Goal: Answer question/provide support: Share knowledge or assist other users

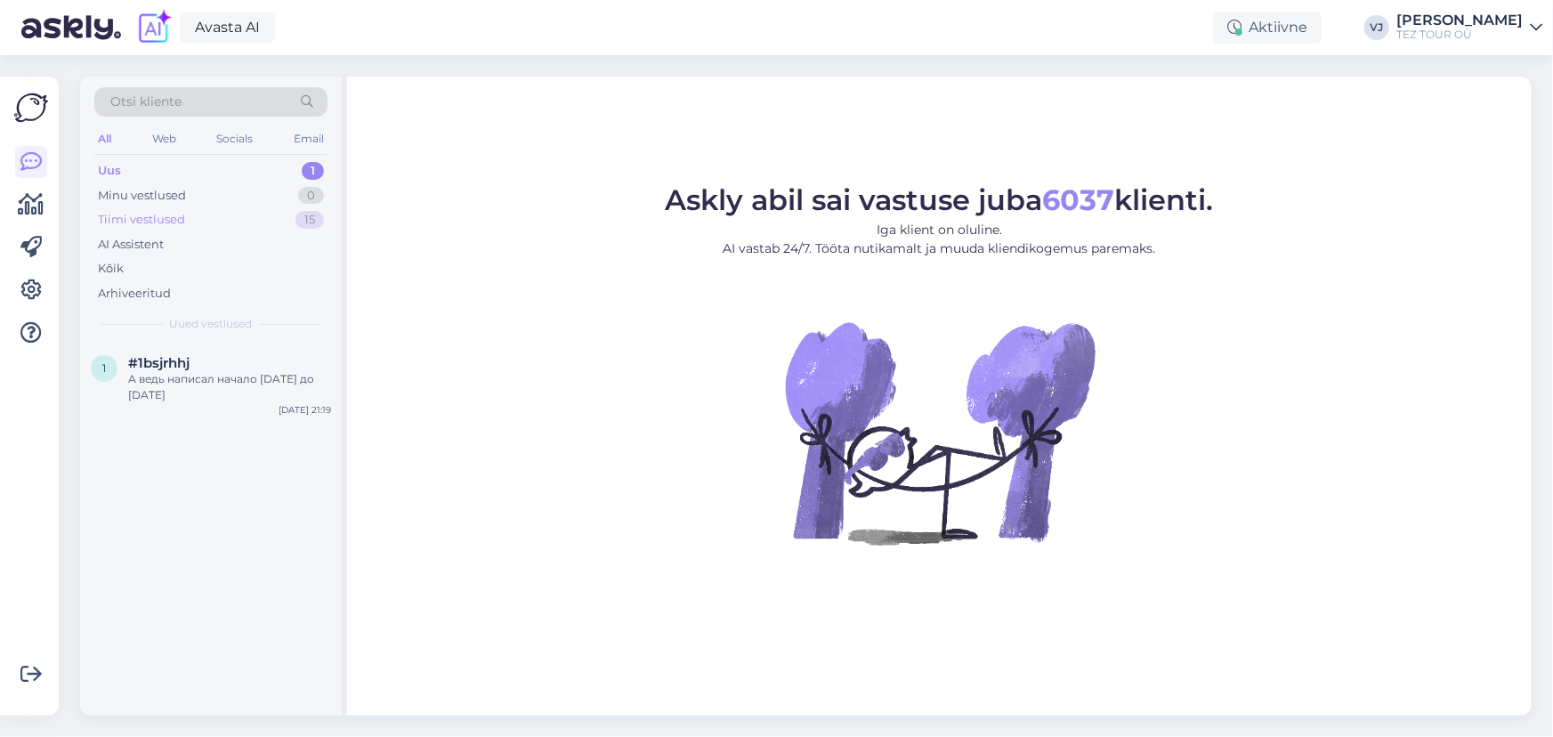
click at [230, 207] on div "Tiimi vestlused 15" at bounding box center [210, 219] width 233 height 25
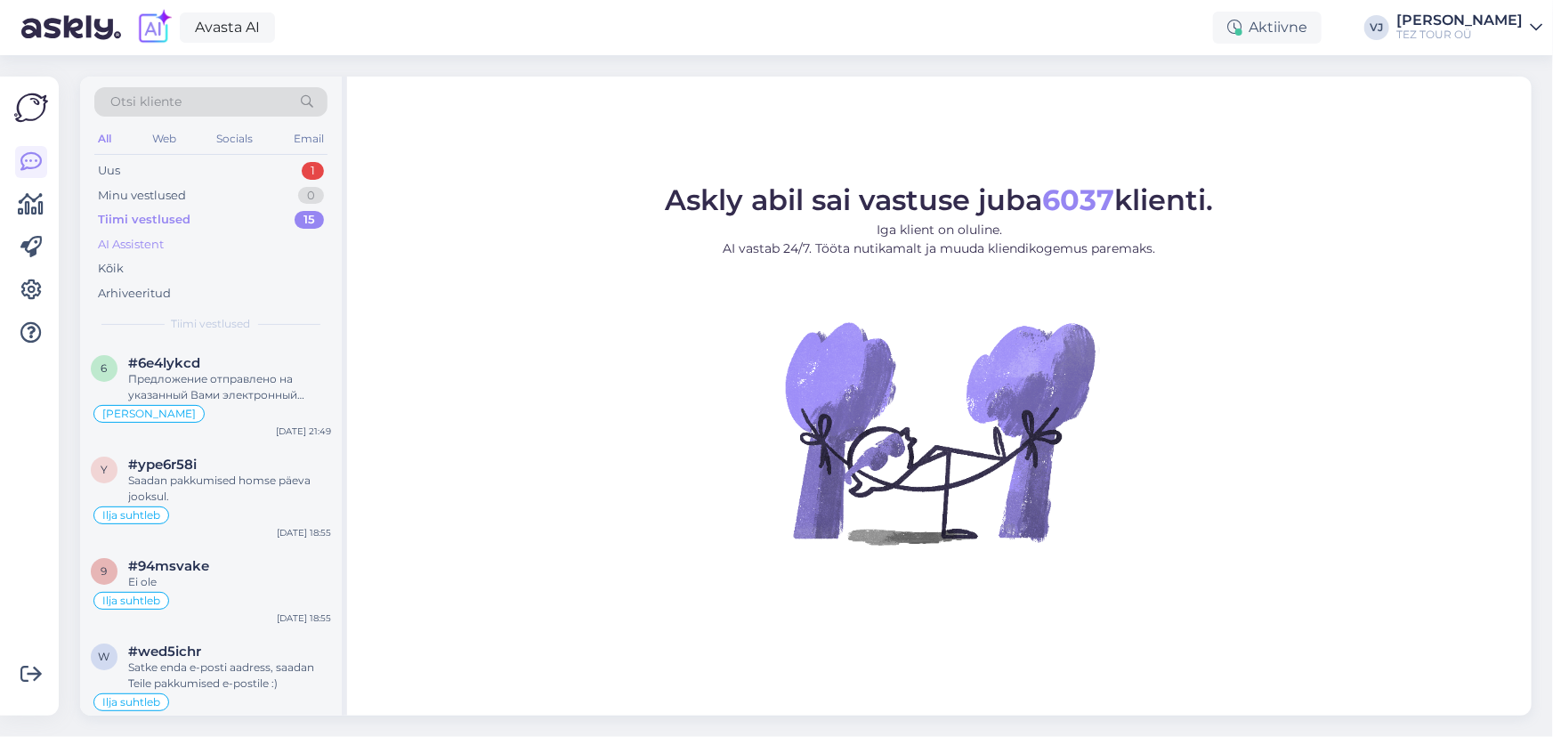
click at [217, 249] on div "AI Assistent" at bounding box center [210, 244] width 233 height 25
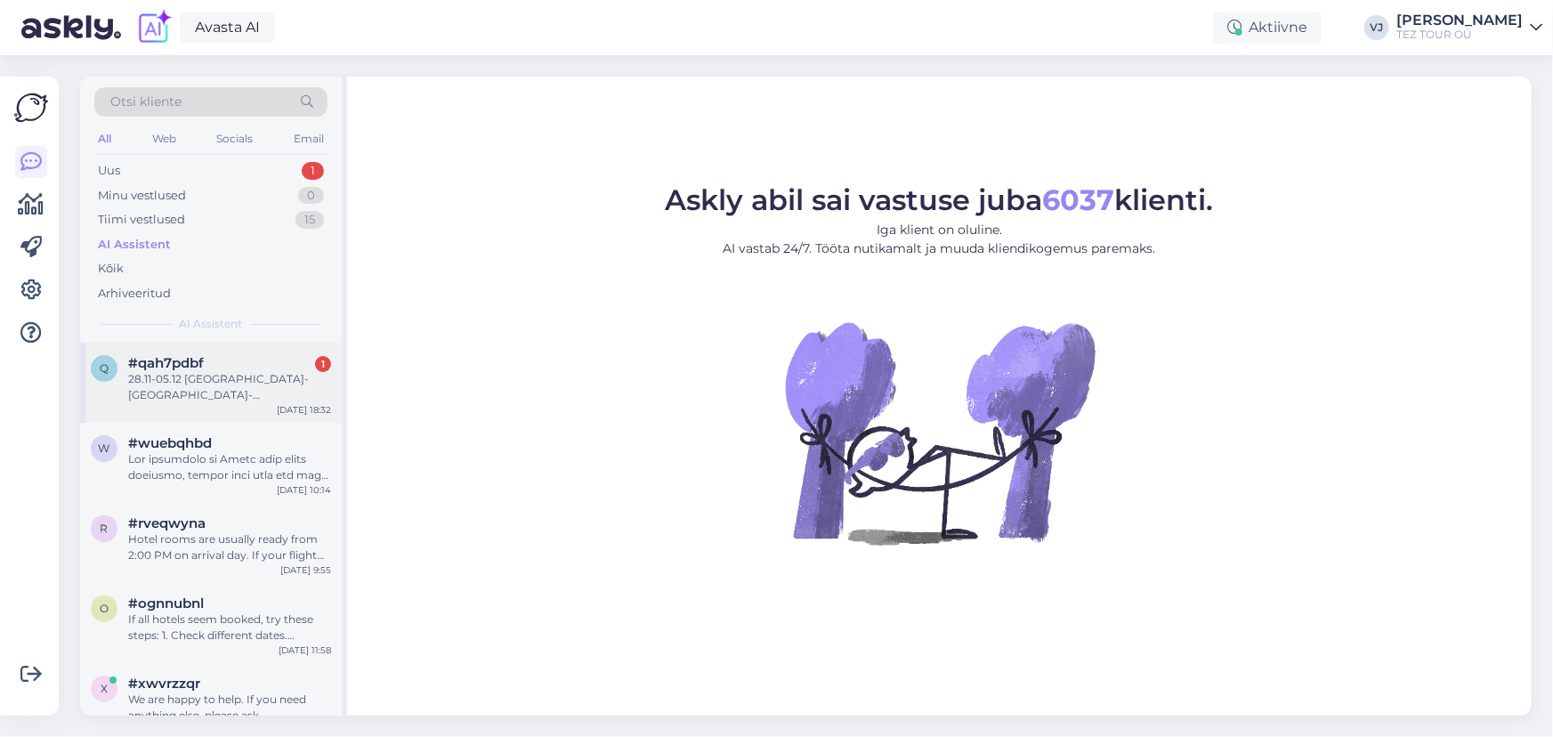
click at [215, 395] on div "28.11-05.12 tallinn-tenerife-tallinn mis maksab kaks piletit?" at bounding box center [229, 387] width 203 height 32
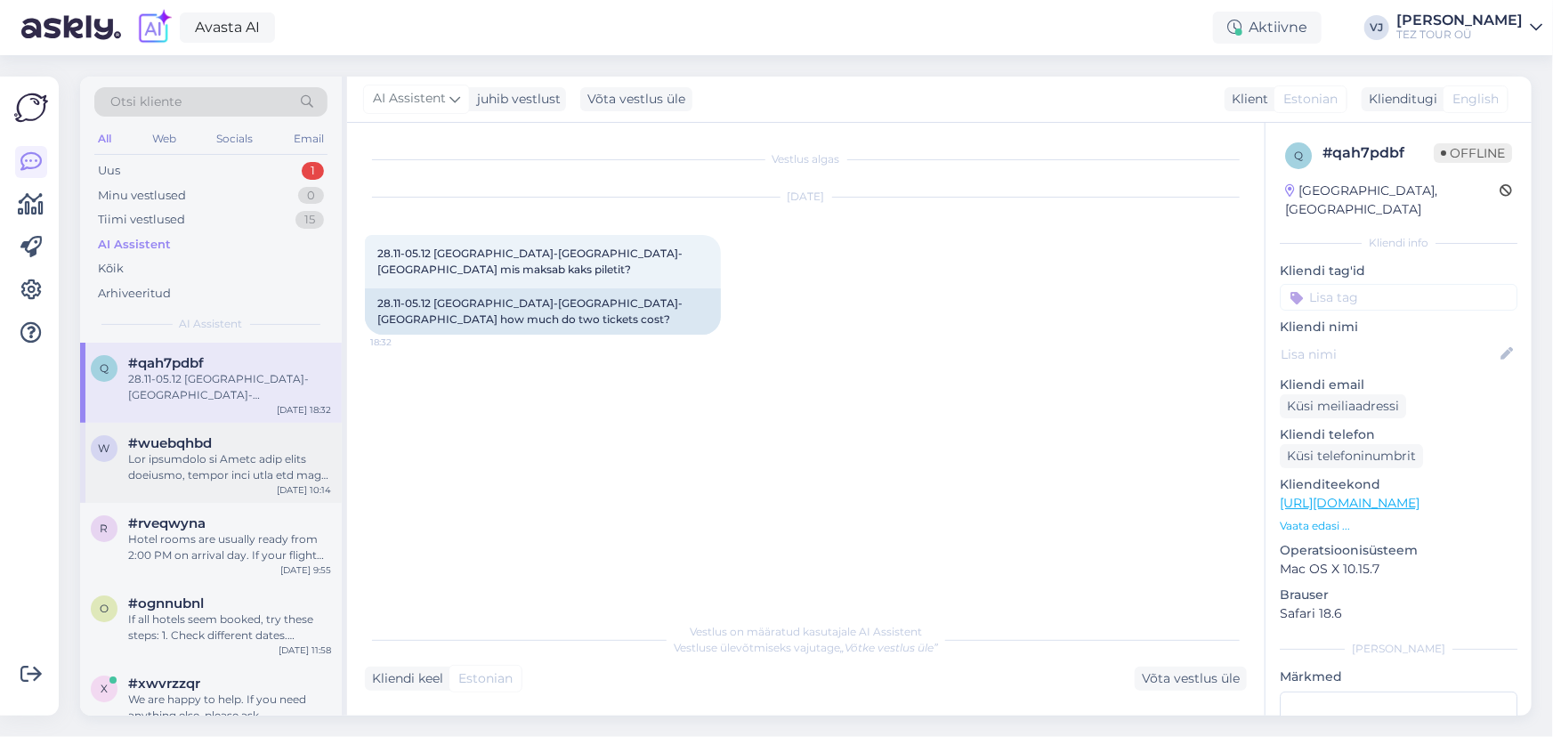
click at [216, 466] on div at bounding box center [229, 467] width 203 height 32
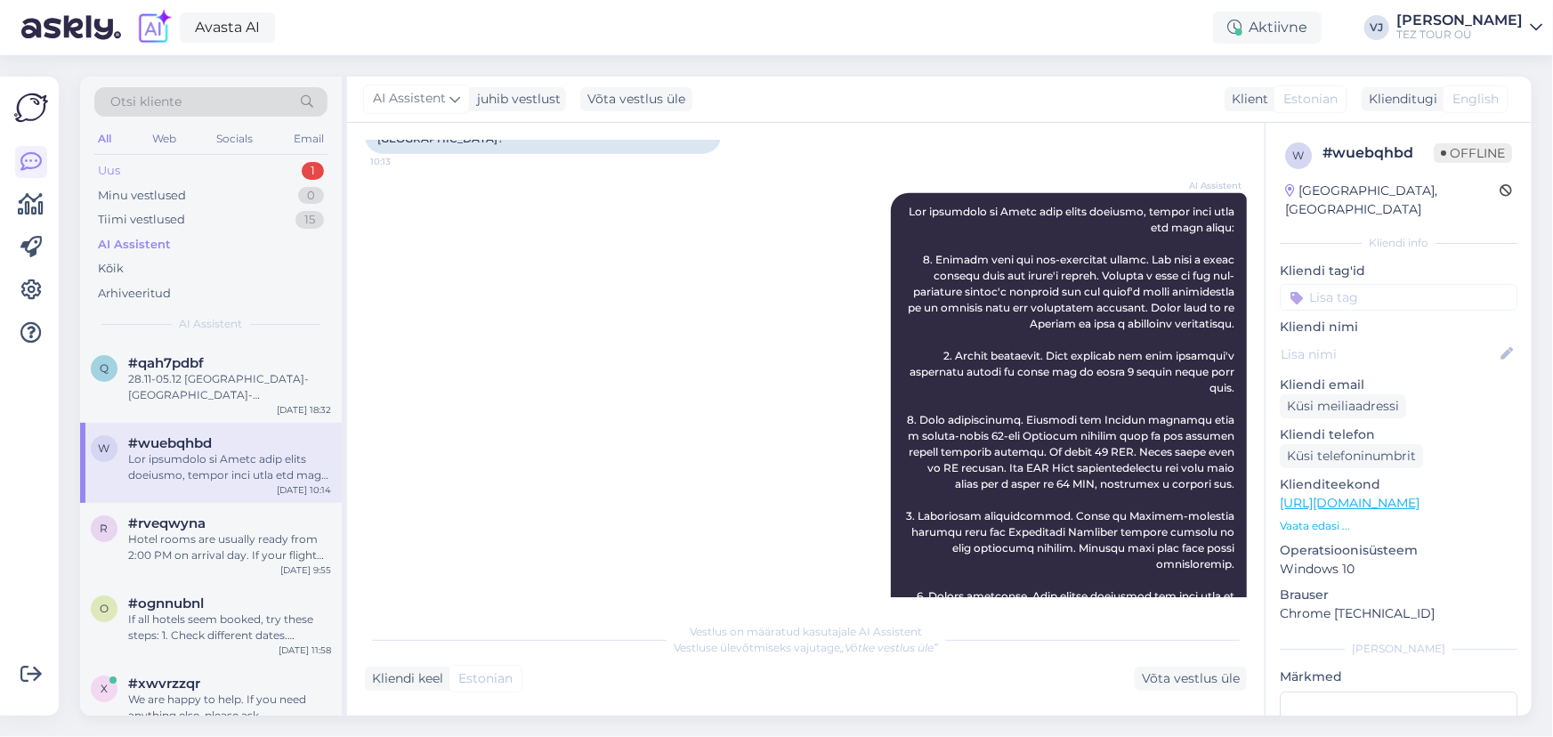
click at [240, 160] on div "Uus 1" at bounding box center [210, 170] width 233 height 25
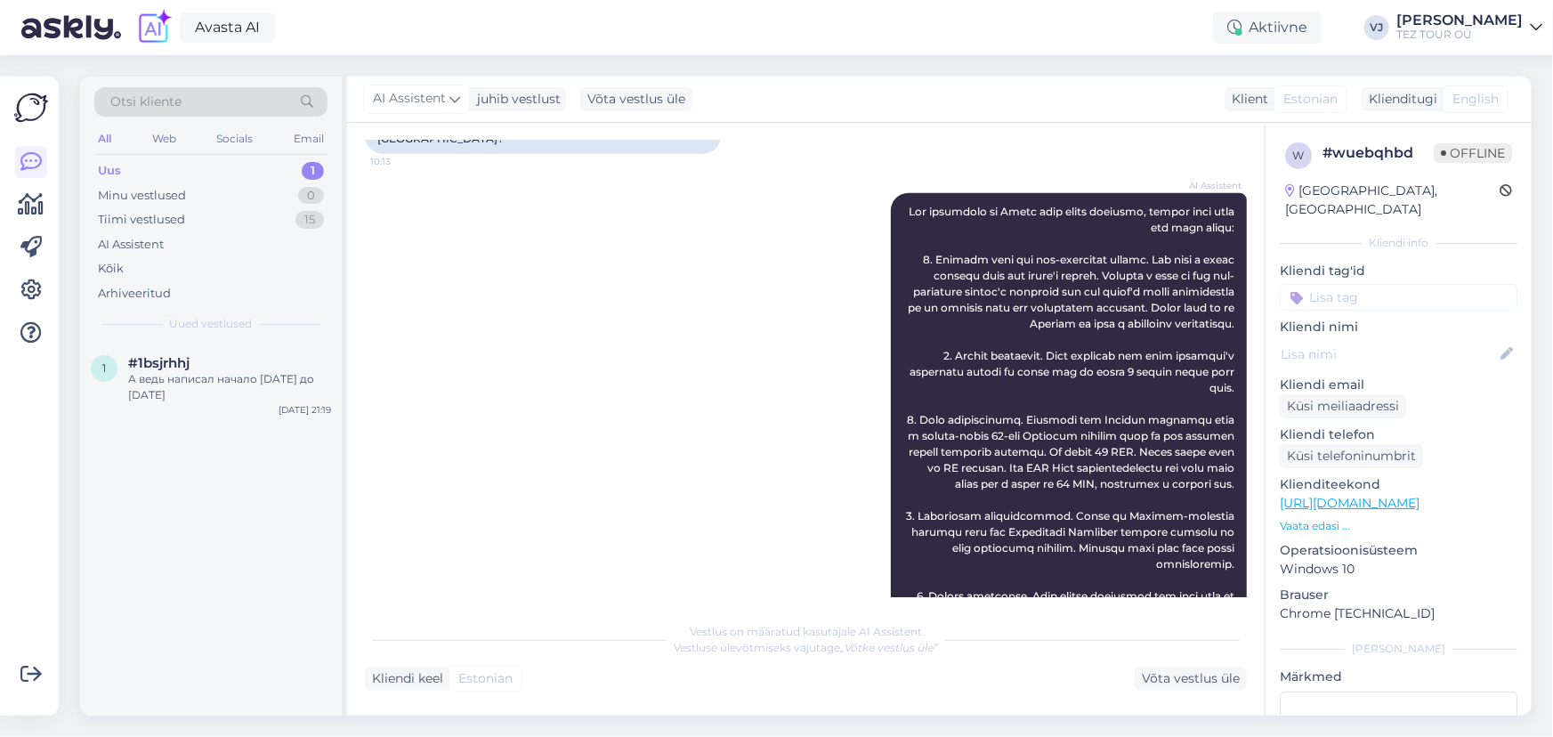
drag, startPoint x: 243, startPoint y: 374, endPoint x: 345, endPoint y: 376, distance: 102.4
click at [244, 374] on div "А ведь написал начало 01.11.2025 до 10.11.2025" at bounding box center [229, 387] width 203 height 32
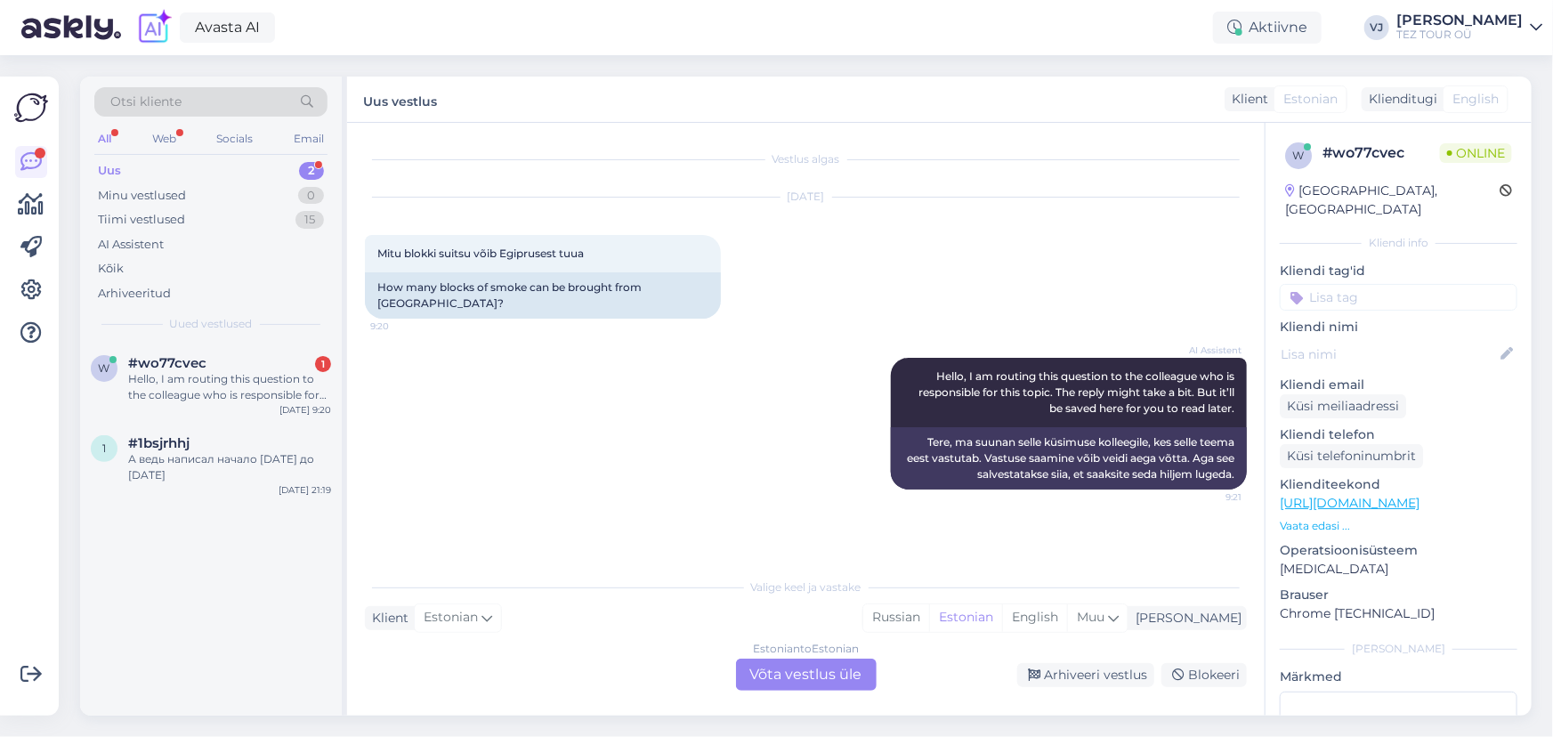
scroll to position [0, 0]
click at [862, 681] on div "Estonian to Estonian Võta vestlus üle" at bounding box center [806, 675] width 141 height 32
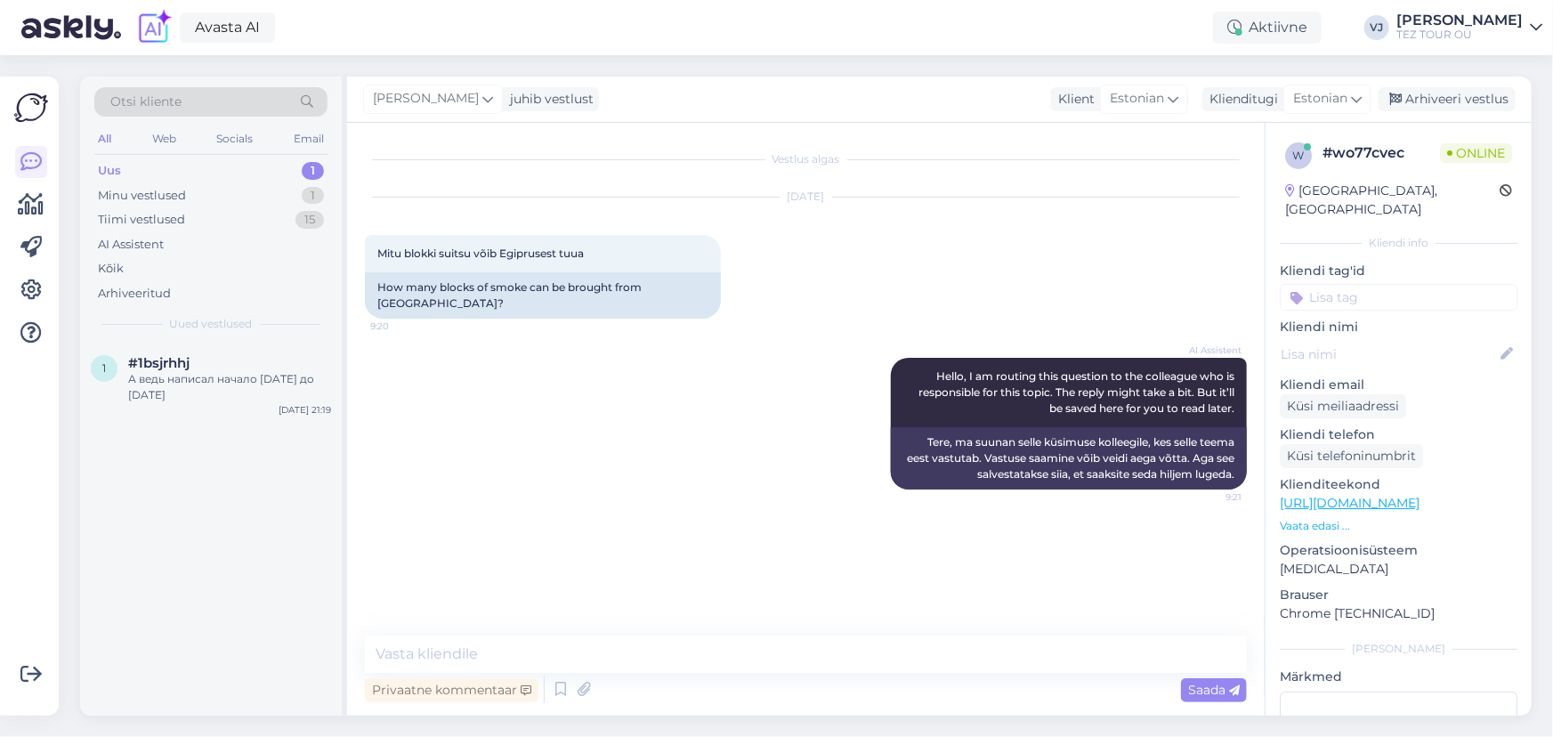
click at [1345, 285] on input at bounding box center [1399, 297] width 238 height 27
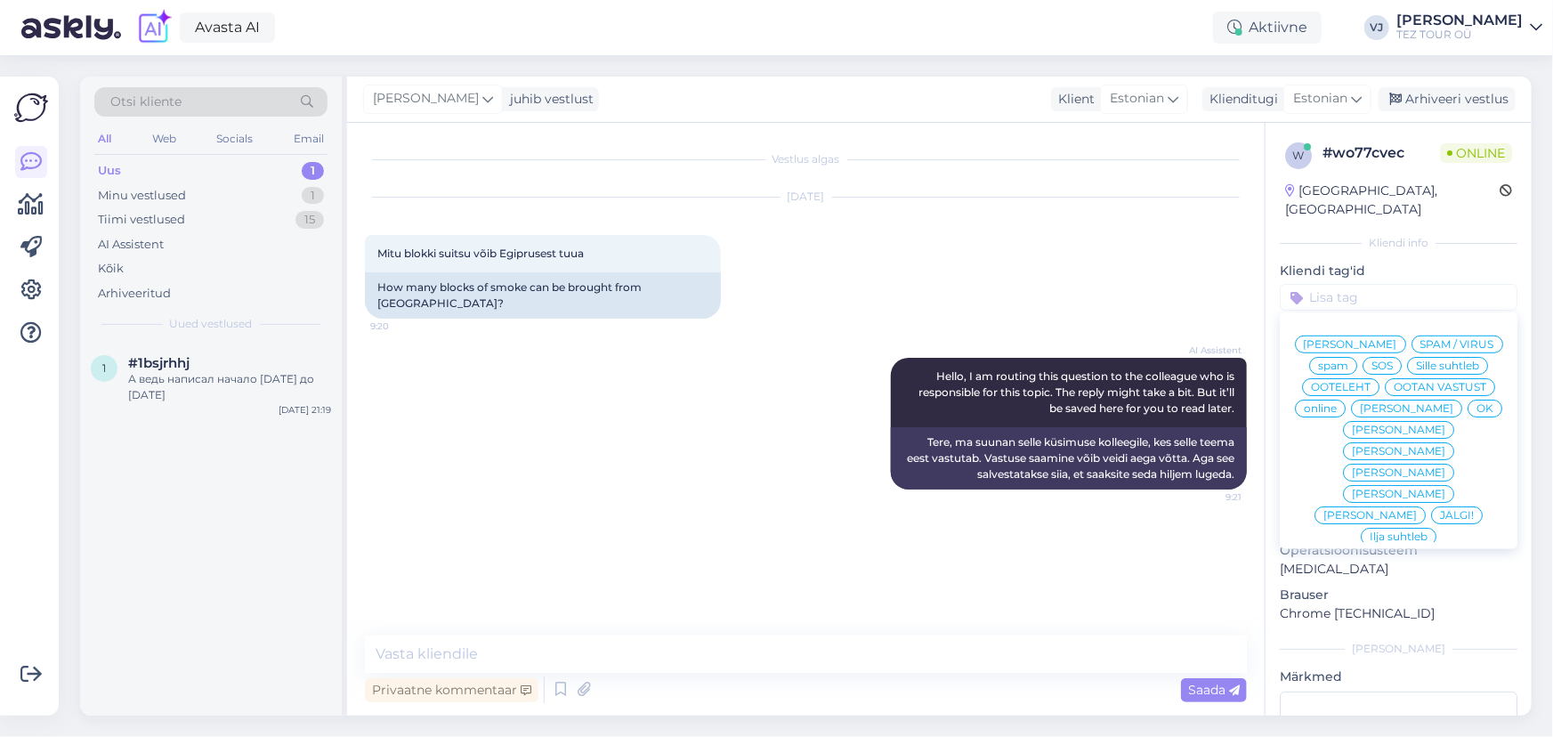
click at [1402, 336] on div "[PERSON_NAME]" at bounding box center [1350, 345] width 111 height 18
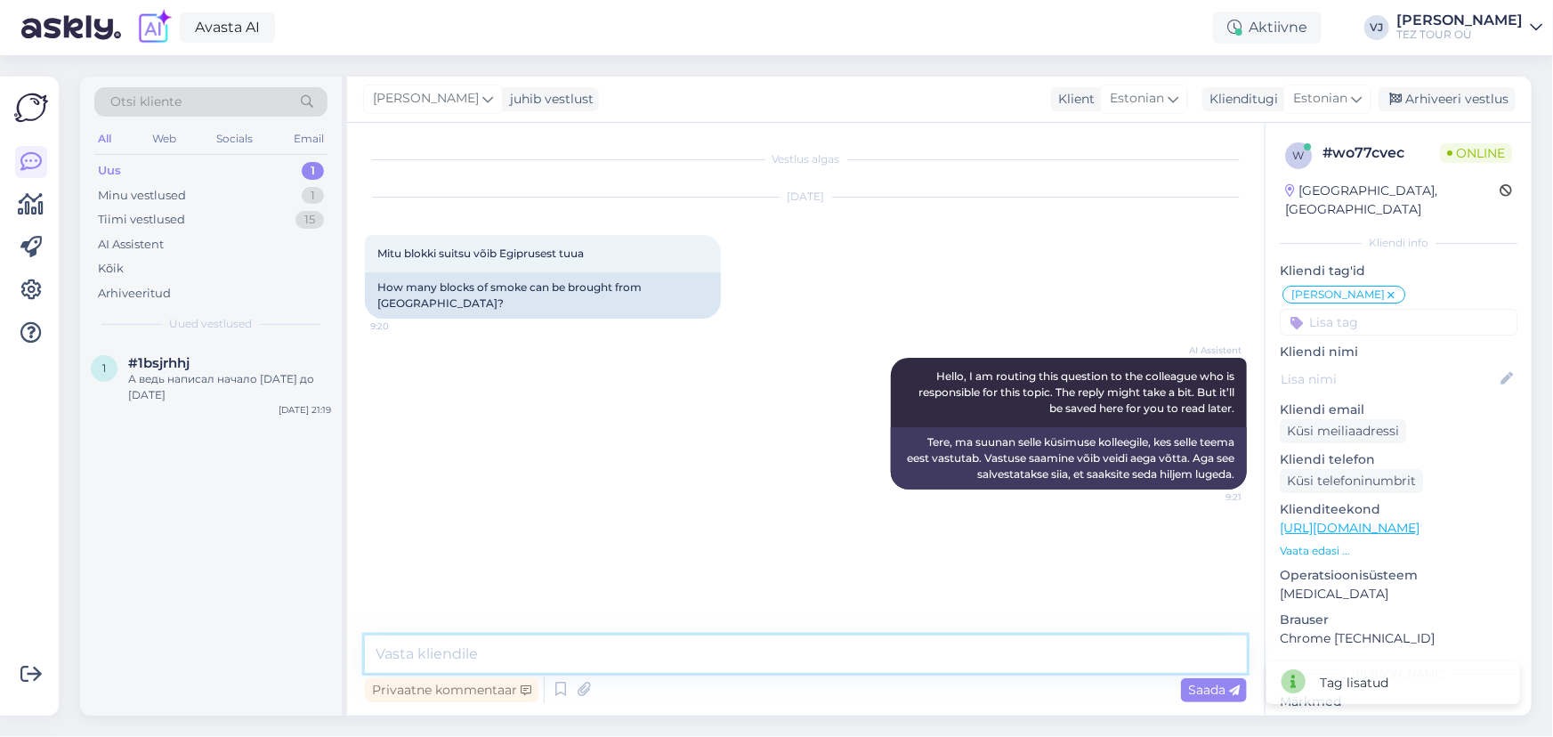
click at [735, 658] on textarea at bounding box center [806, 654] width 882 height 37
type textarea "Tere hommikust!"
type textarea "Seda info meil pole."
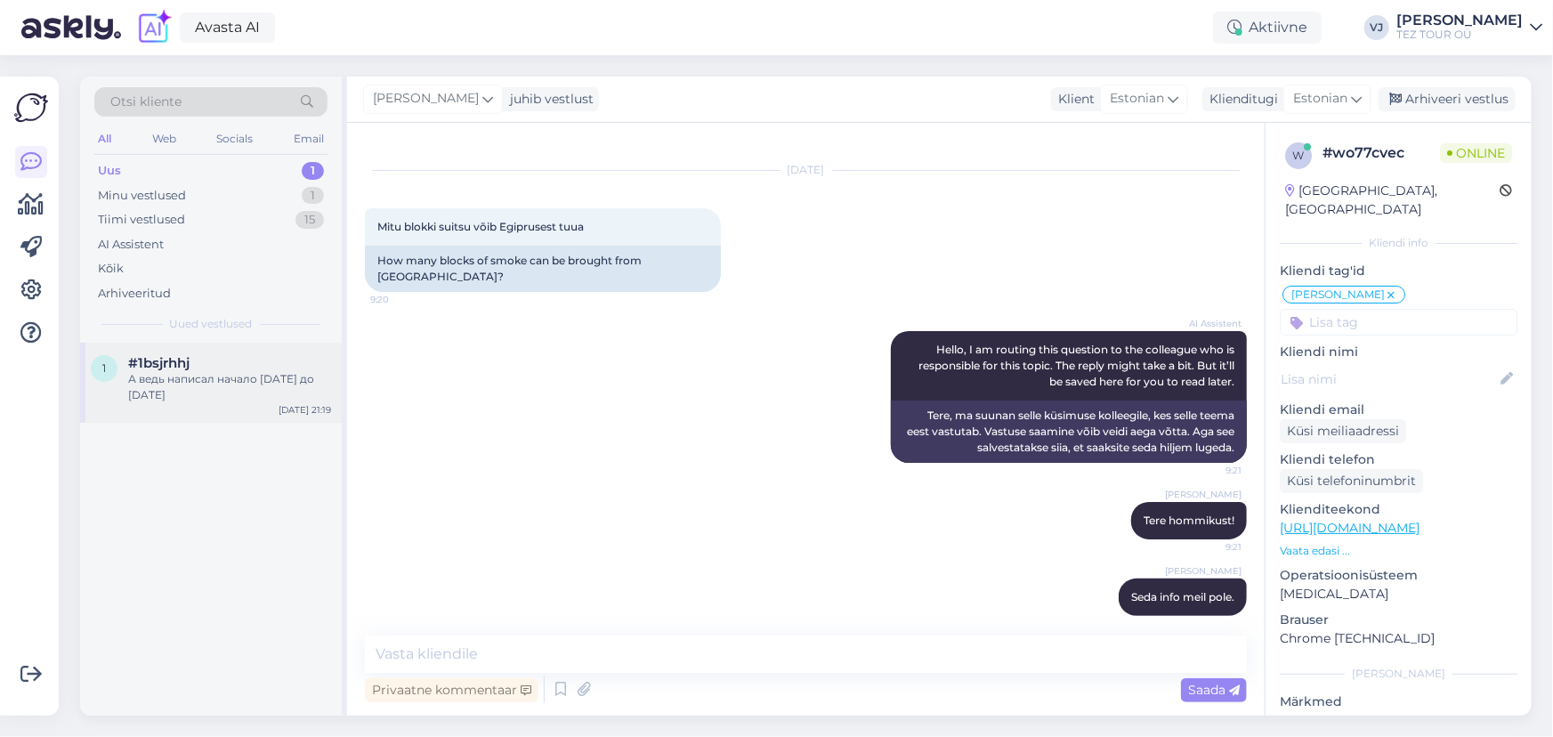
click at [287, 385] on div "А ведь написал начало 01.11.2025 до 10.11.2025" at bounding box center [229, 387] width 203 height 32
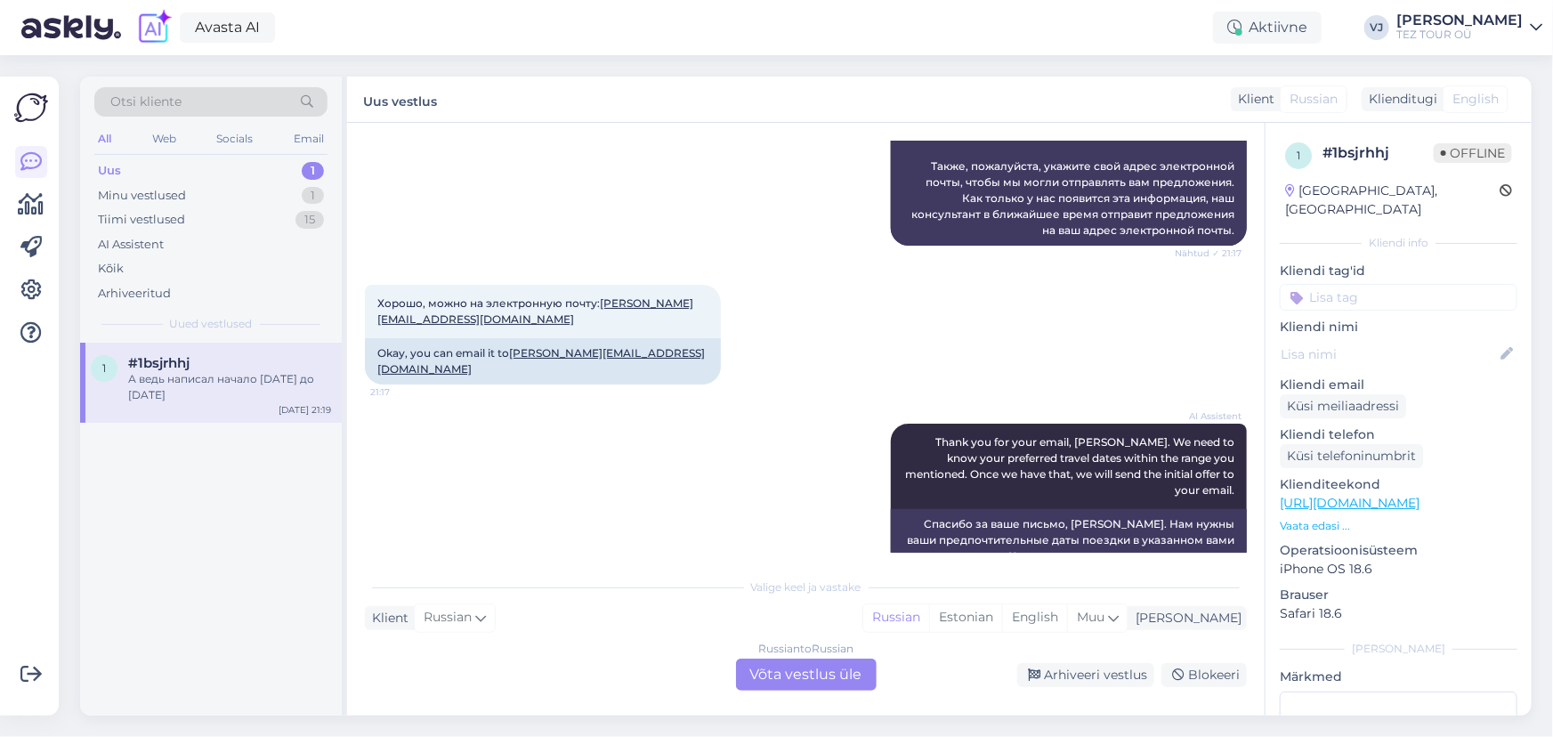
click at [814, 679] on div "Russian to Russian Võta vestlus üle" at bounding box center [806, 675] width 141 height 32
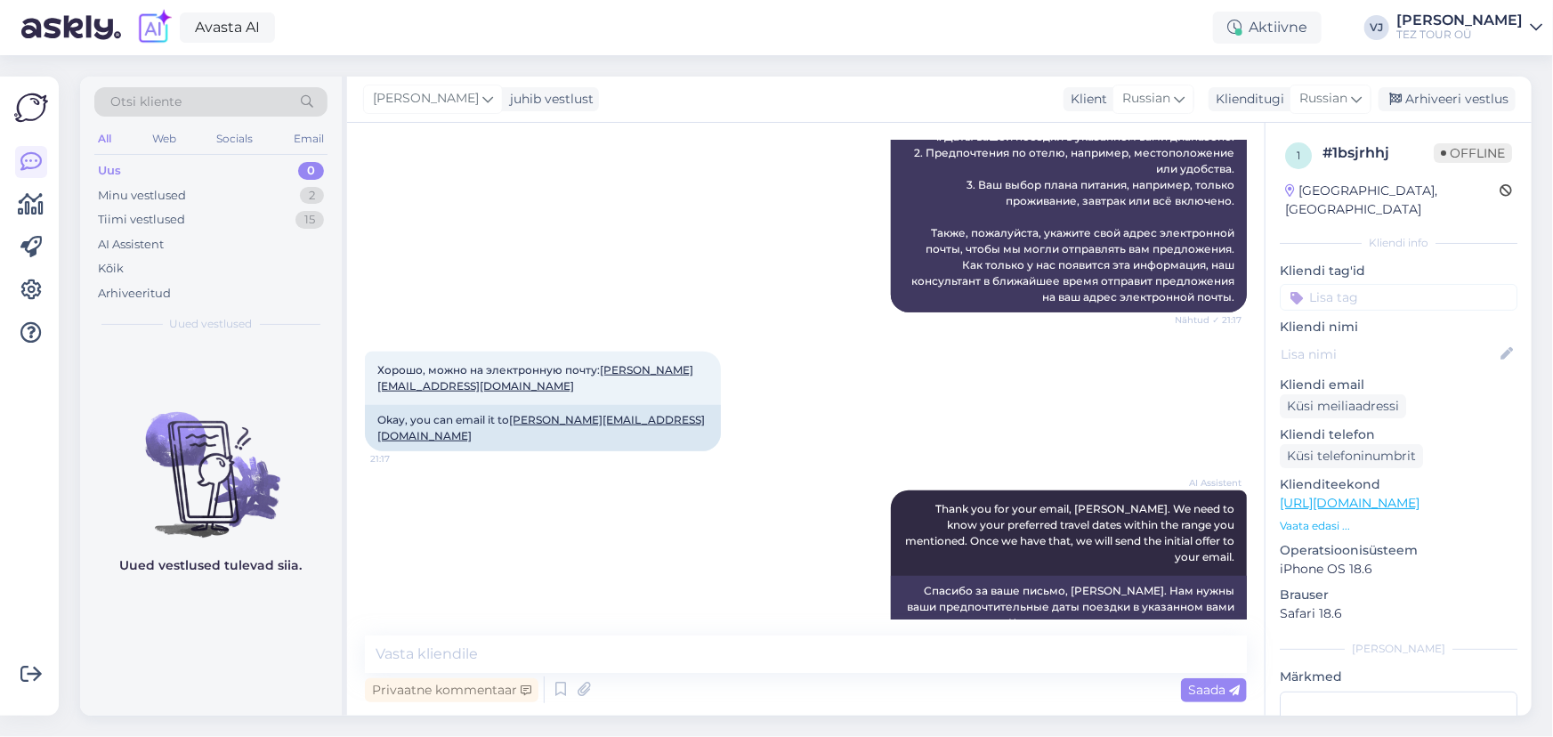
click at [1388, 285] on input at bounding box center [1399, 297] width 238 height 27
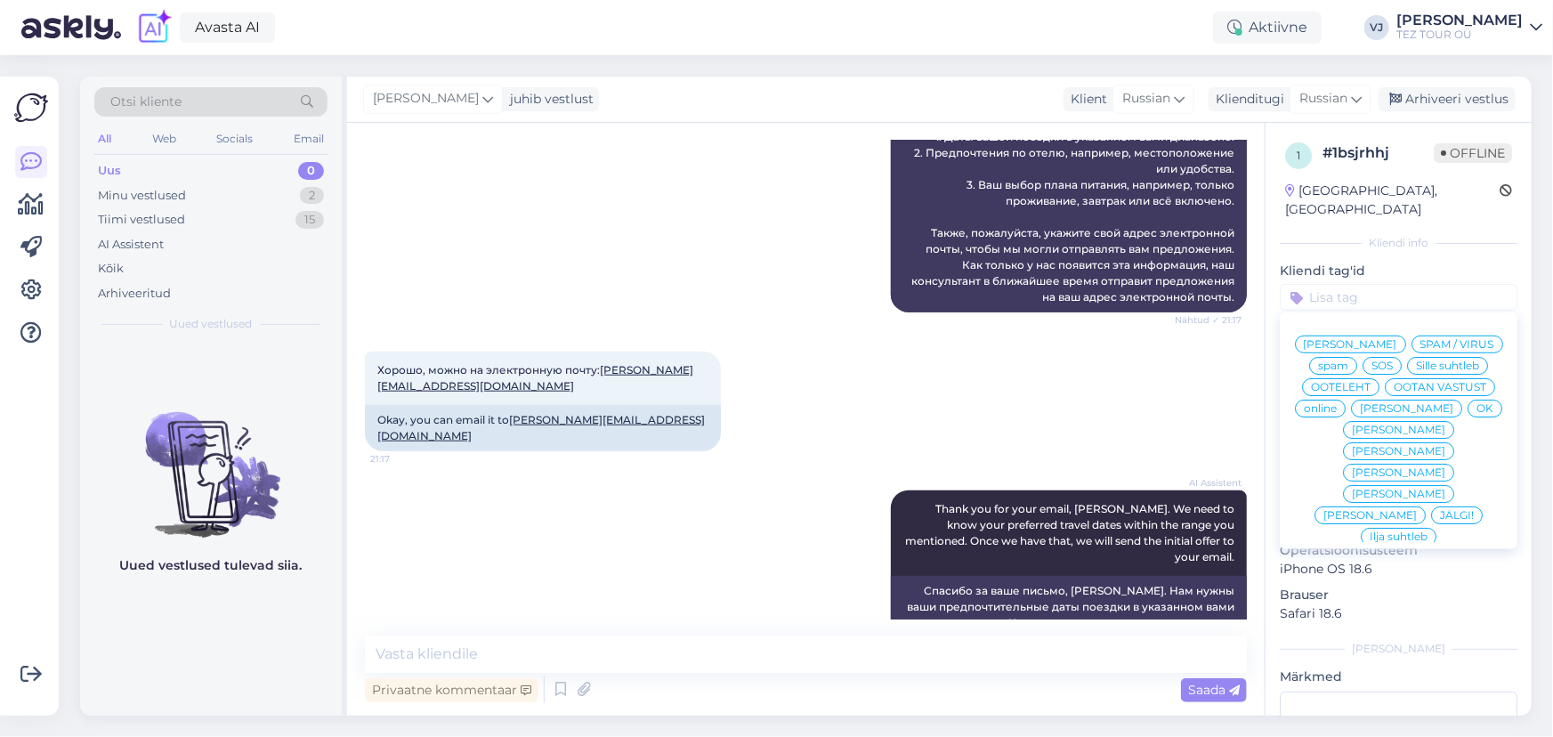
click at [1399, 336] on div "[PERSON_NAME]" at bounding box center [1350, 345] width 111 height 18
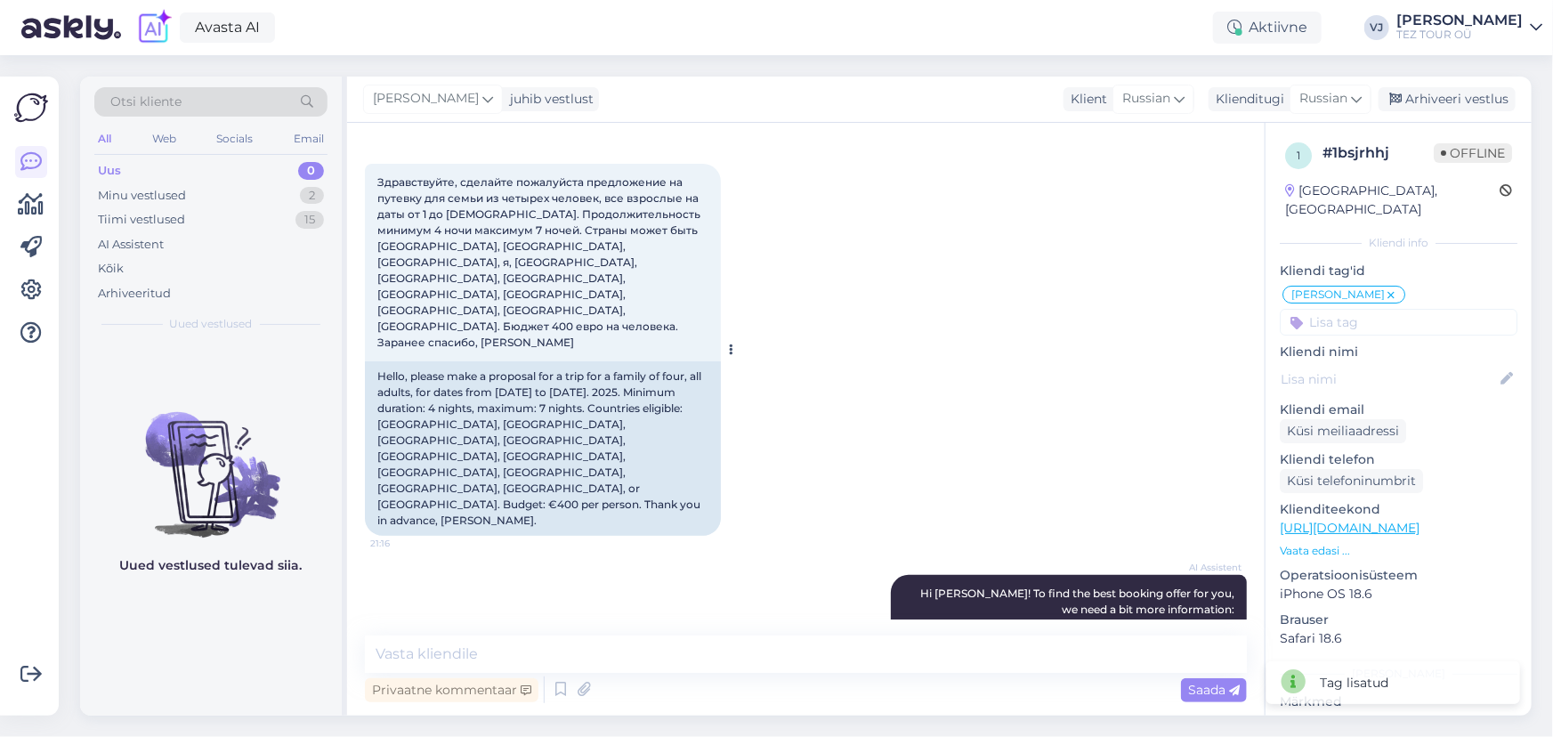
scroll to position [0, 0]
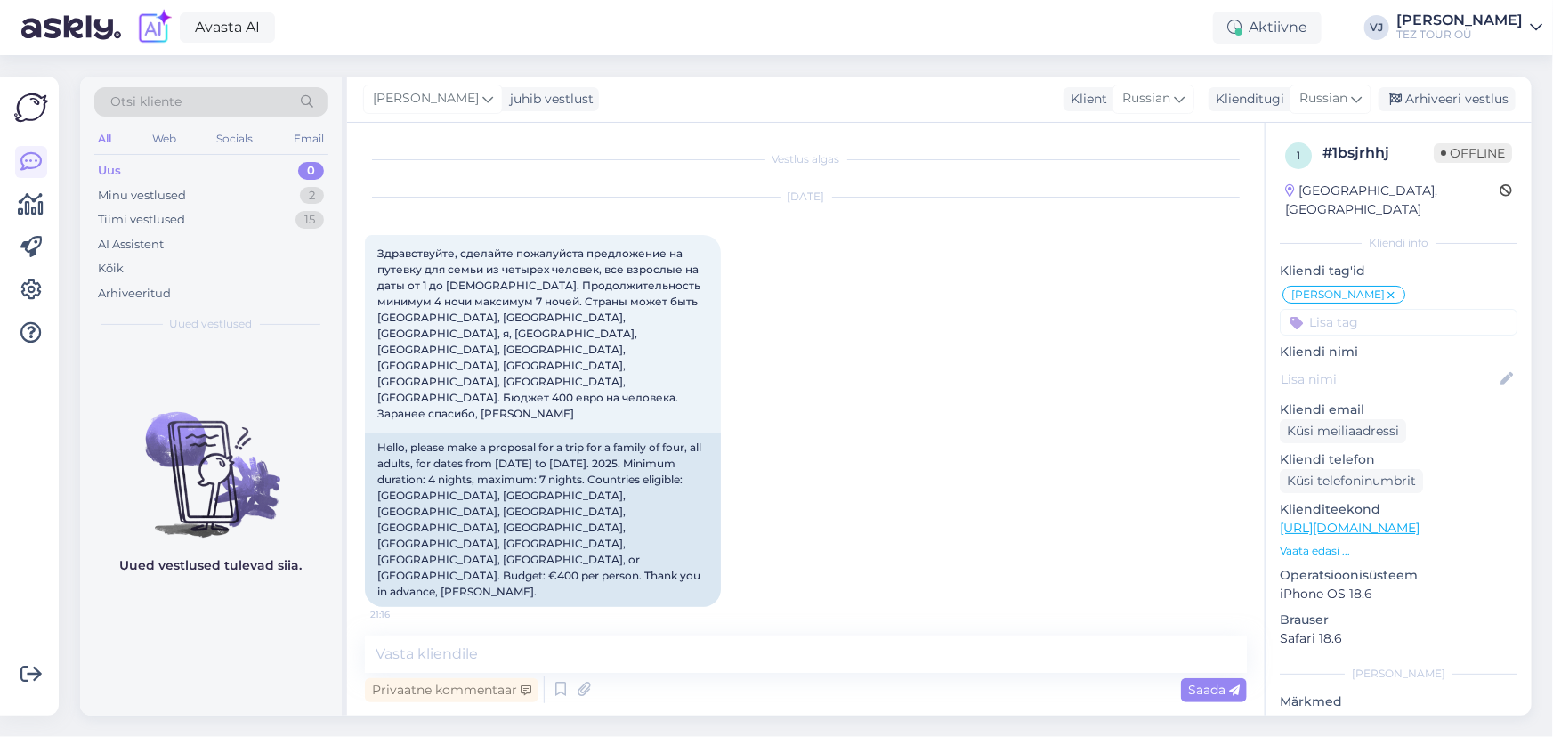
drag, startPoint x: 692, startPoint y: 587, endPoint x: 360, endPoint y: 231, distance: 486.8
click at [360, 231] on div "Vestlus algas Oct 13 2025 Здравствуйте, сделайте пожалуйста предложение на путе…" at bounding box center [806, 419] width 918 height 593
copy div "Здравствуйте, сделайте пожалуйста предложение на путевку для семьи из четырех ч…"
click at [999, 367] on div "Oct 13 2025 Здравствуйте, сделайте пожалуйста предложение на путевку для семьи …" at bounding box center [806, 402] width 882 height 449
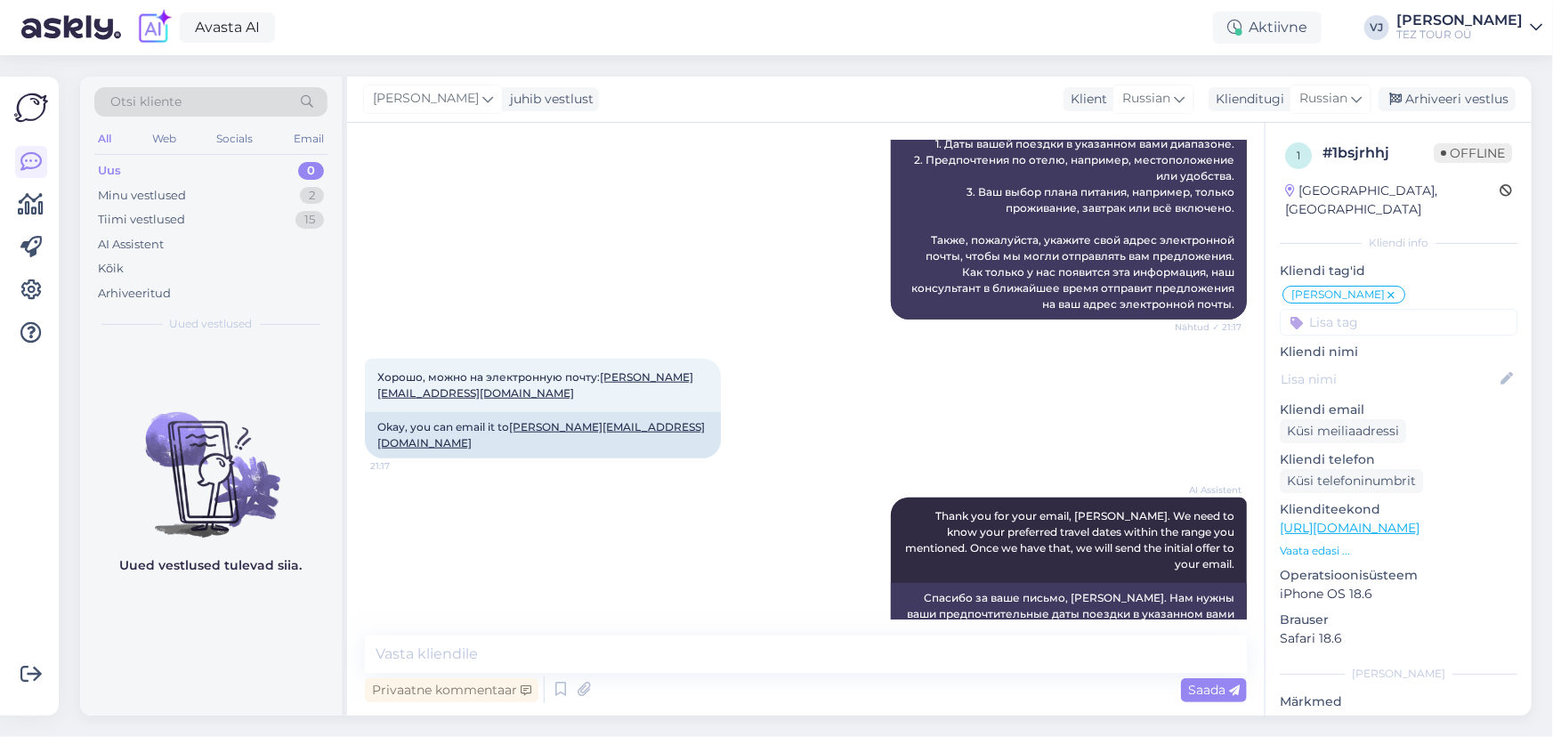
scroll to position [785, 0]
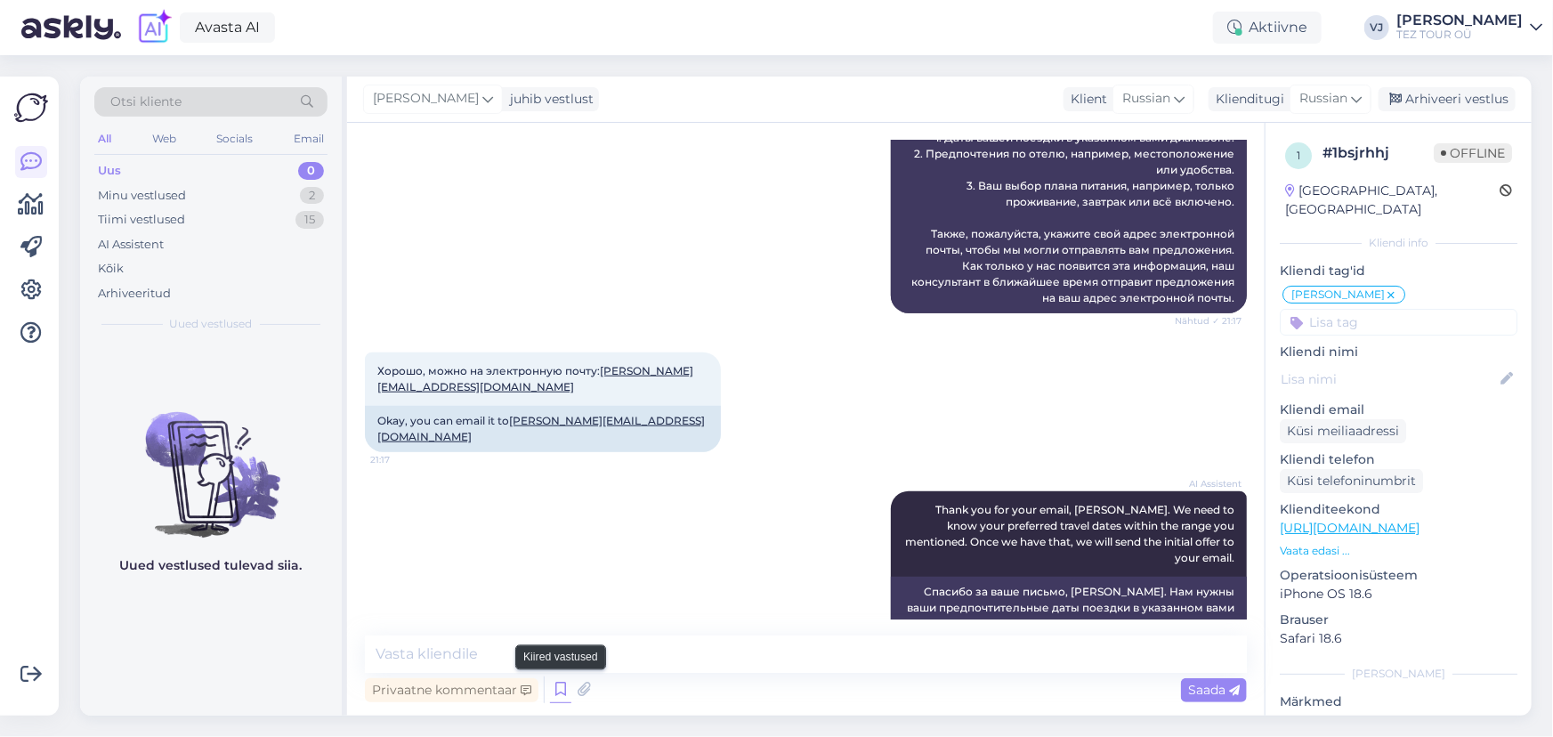
click at [558, 693] on icon at bounding box center [560, 689] width 21 height 27
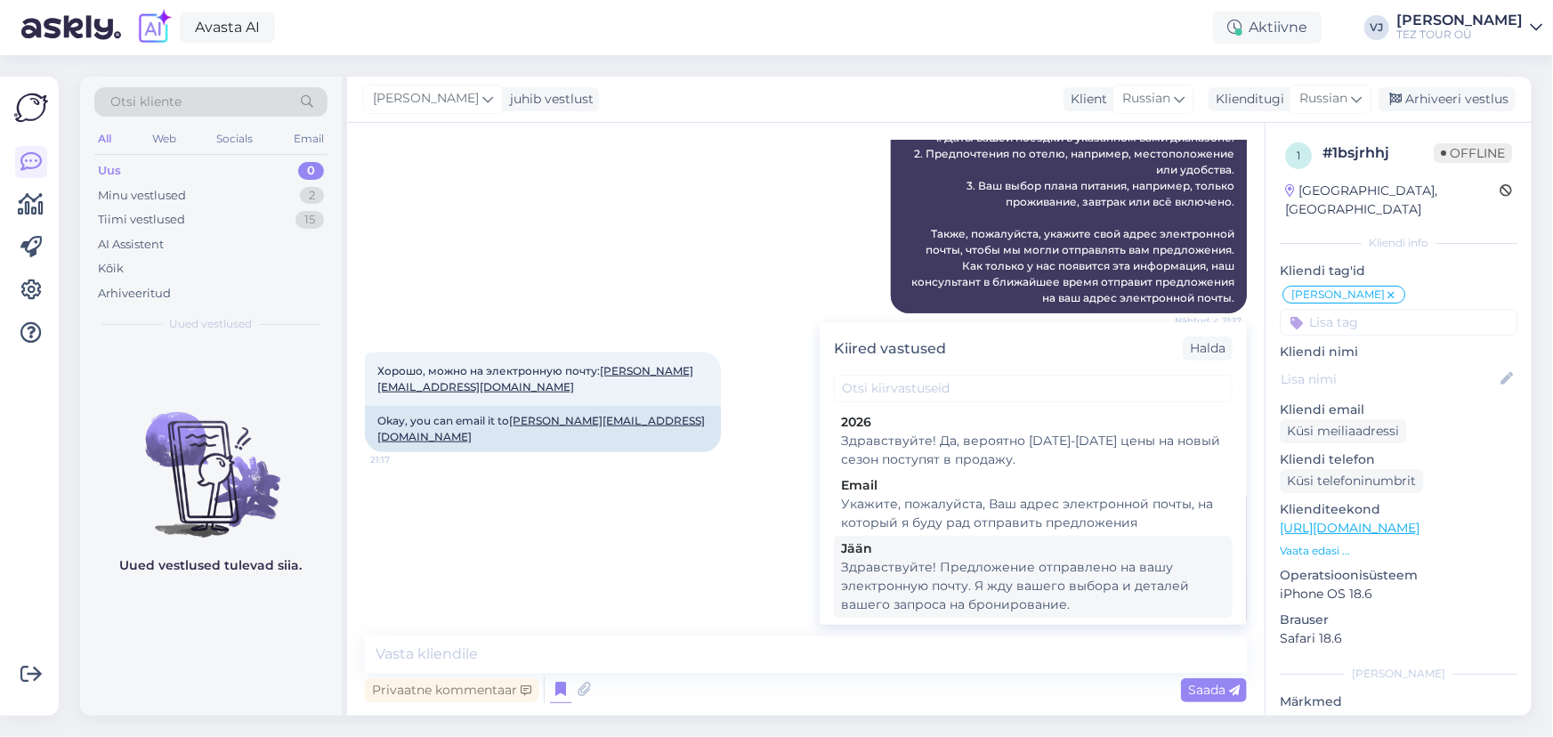
click at [980, 579] on div "Здравствуйте! Предложение отправлено на вашу электронную почту. Я жду вашего вы…" at bounding box center [1033, 586] width 385 height 56
type textarea "Здравствуйте! Предложение отправлено на вашу электронную почту. Я жду вашего вы…"
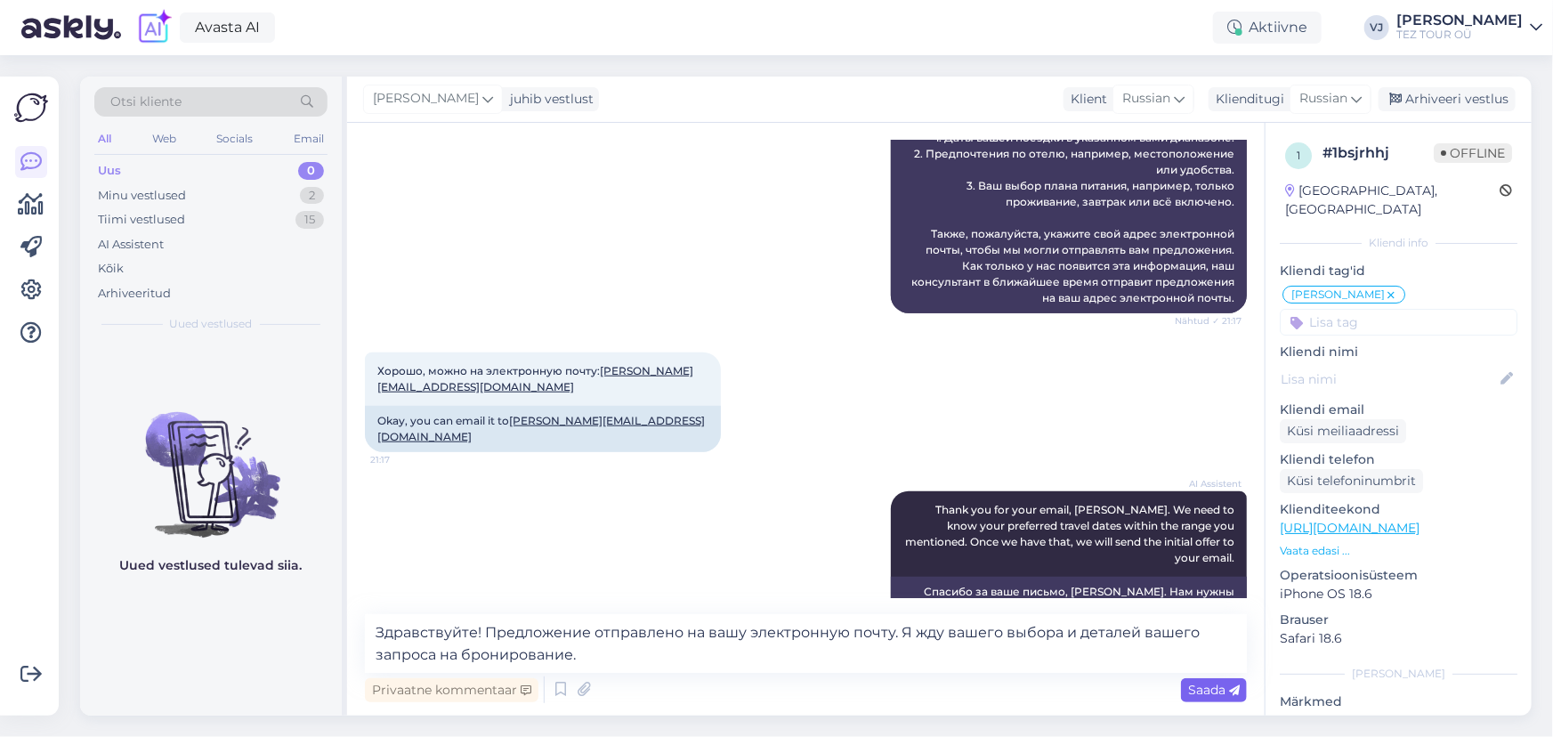
click at [1211, 688] on span "Saada" at bounding box center [1214, 690] width 52 height 16
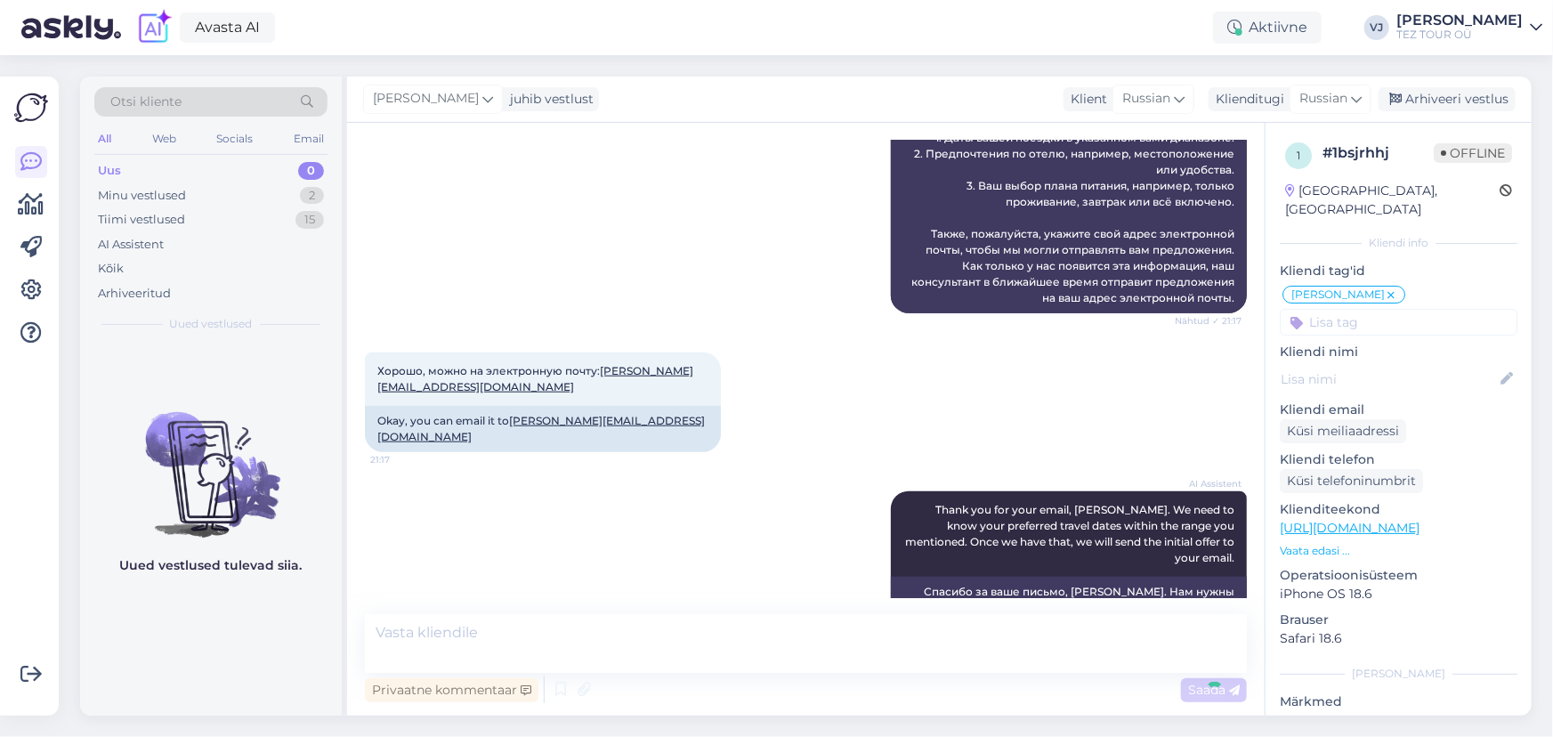
scroll to position [932, 0]
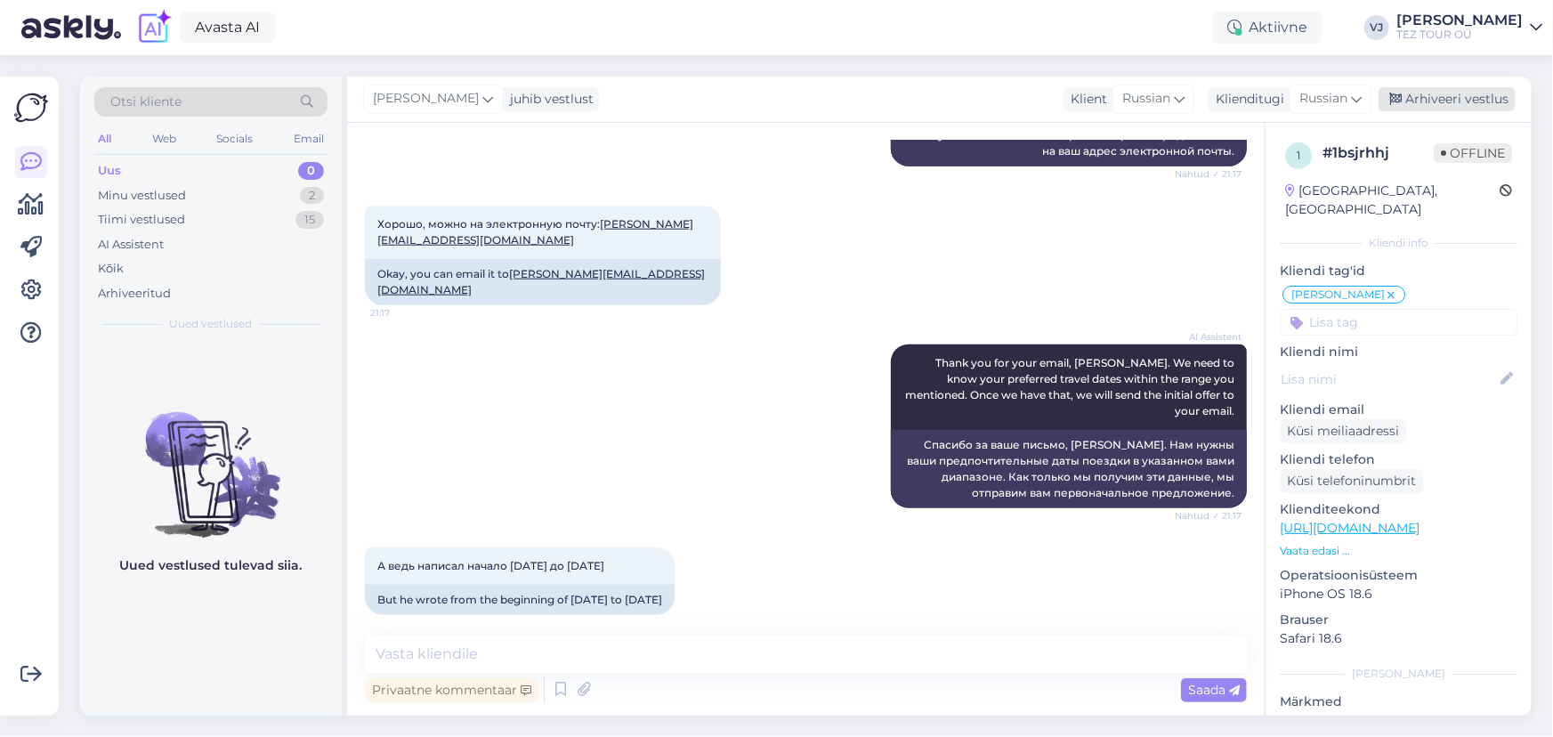
click at [1439, 109] on div "Arhiveeri vestlus" at bounding box center [1447, 99] width 137 height 24
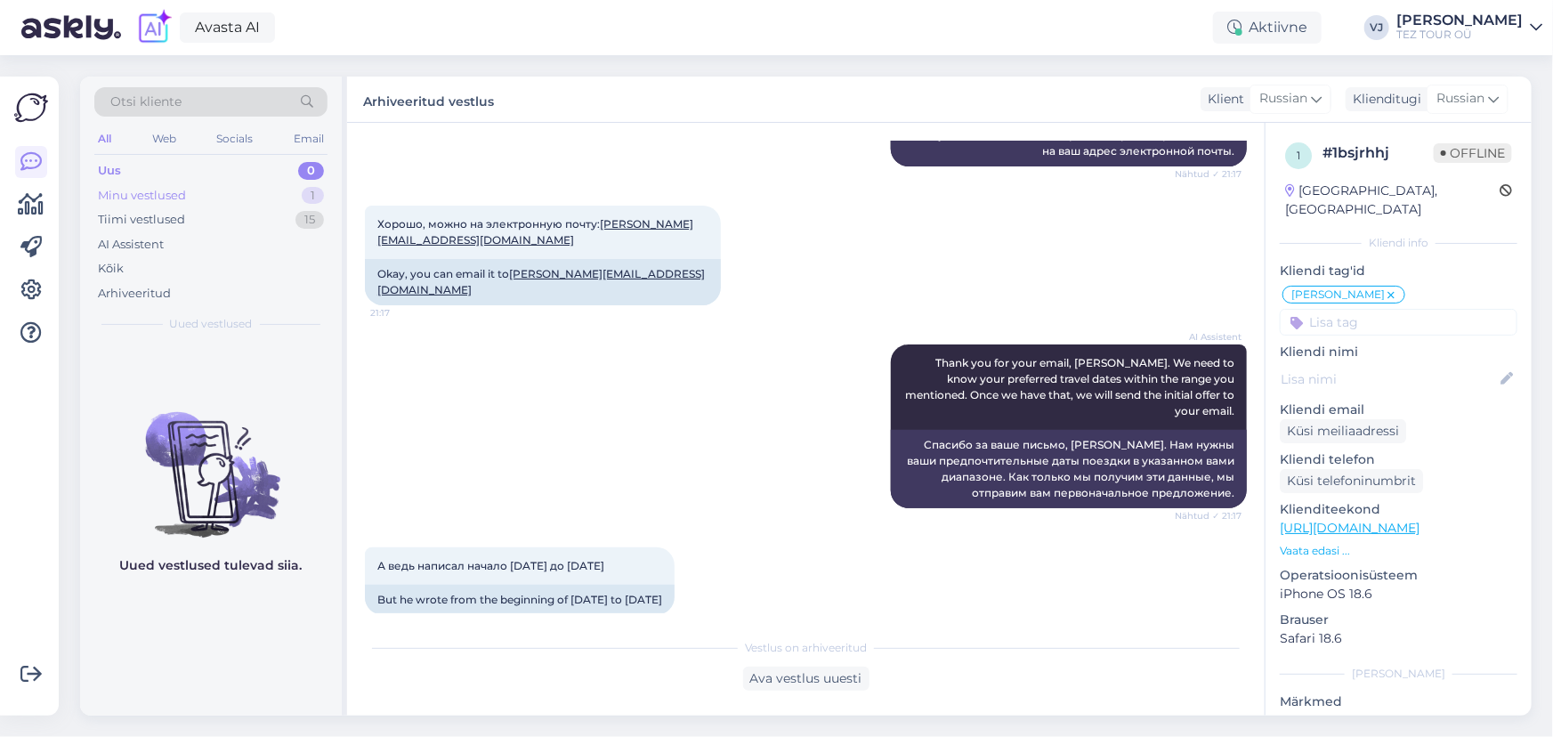
click at [203, 183] on div "Minu vestlused 1" at bounding box center [210, 195] width 233 height 25
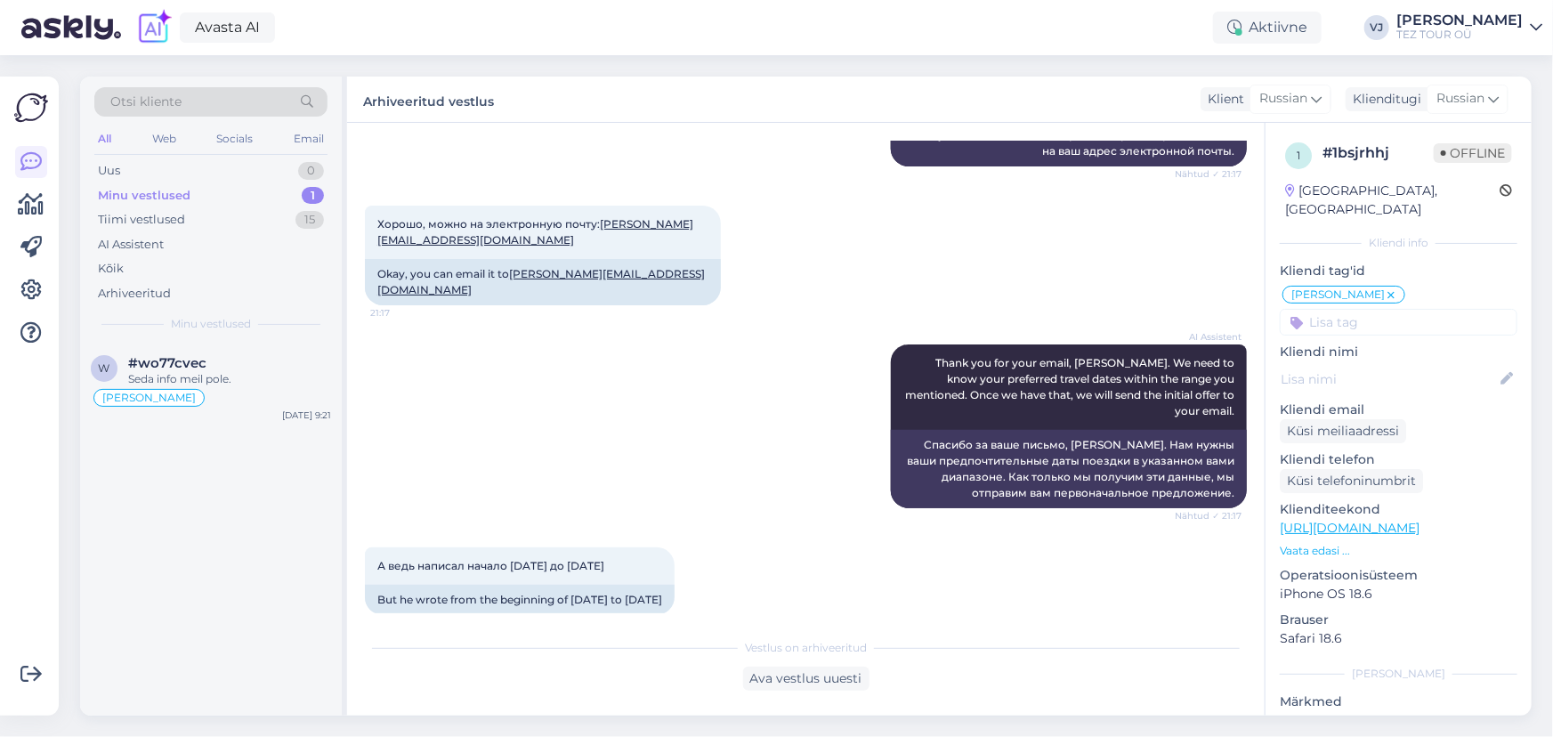
scroll to position [938, 0]
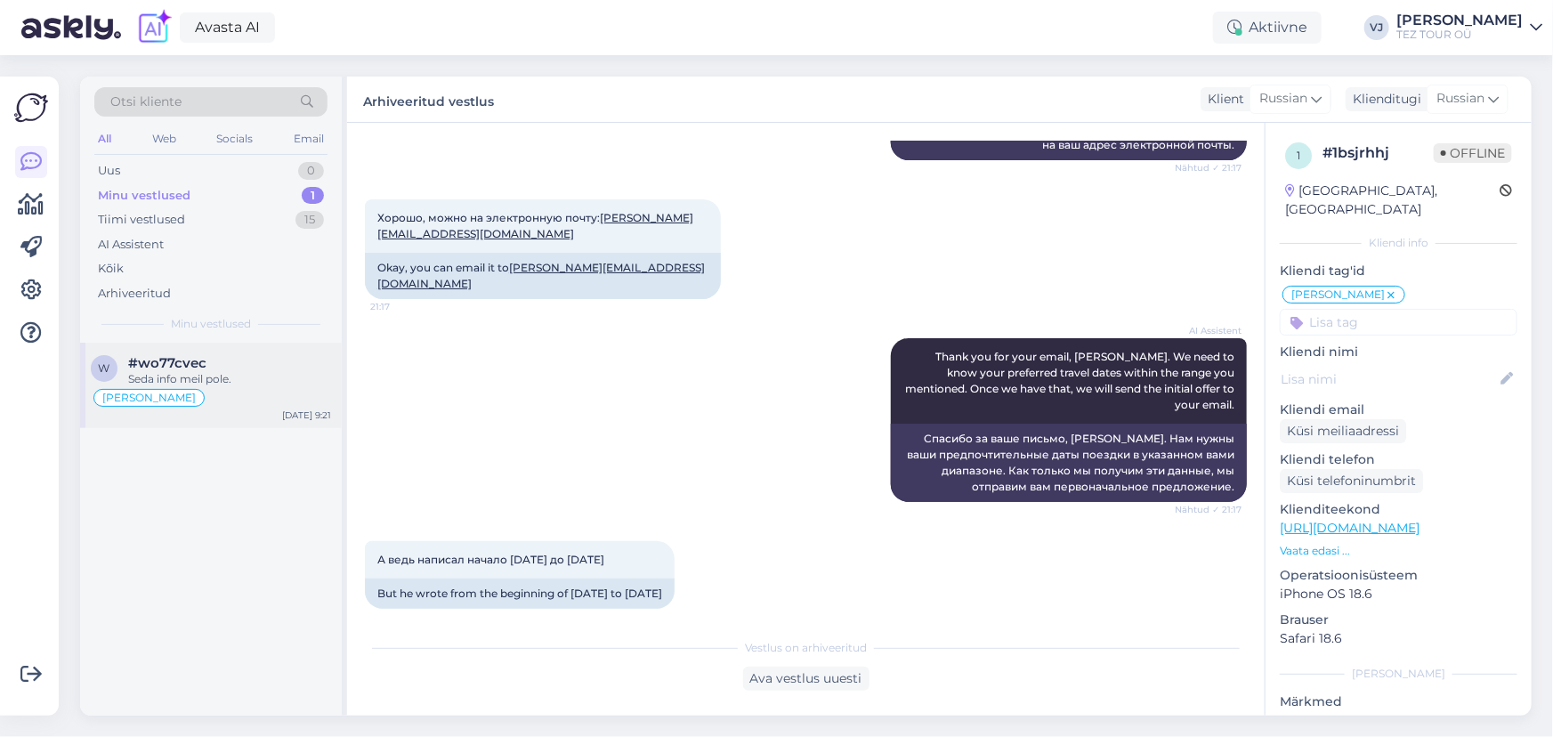
click at [215, 383] on div "Seda info meil pole." at bounding box center [229, 379] width 203 height 16
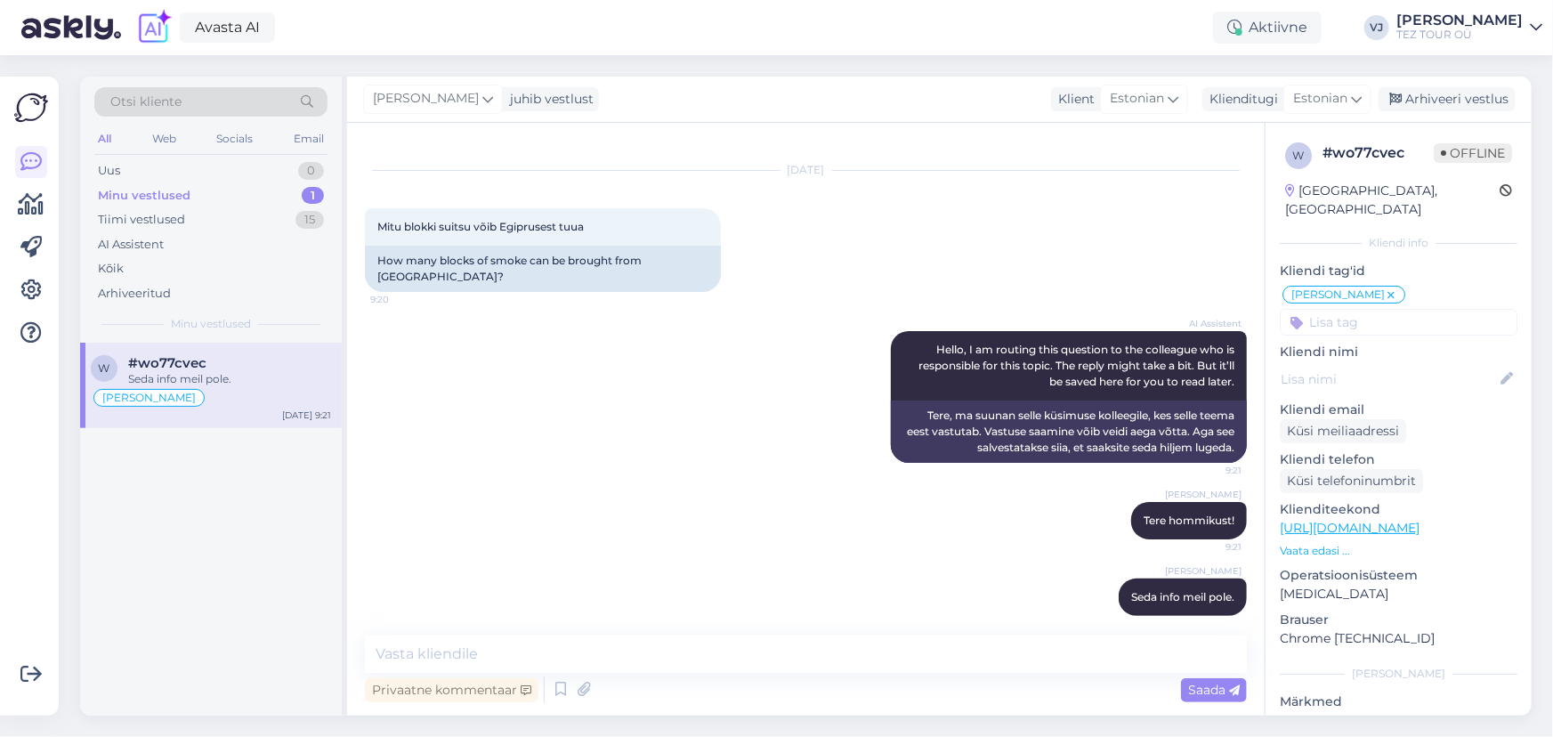
scroll to position [0, 0]
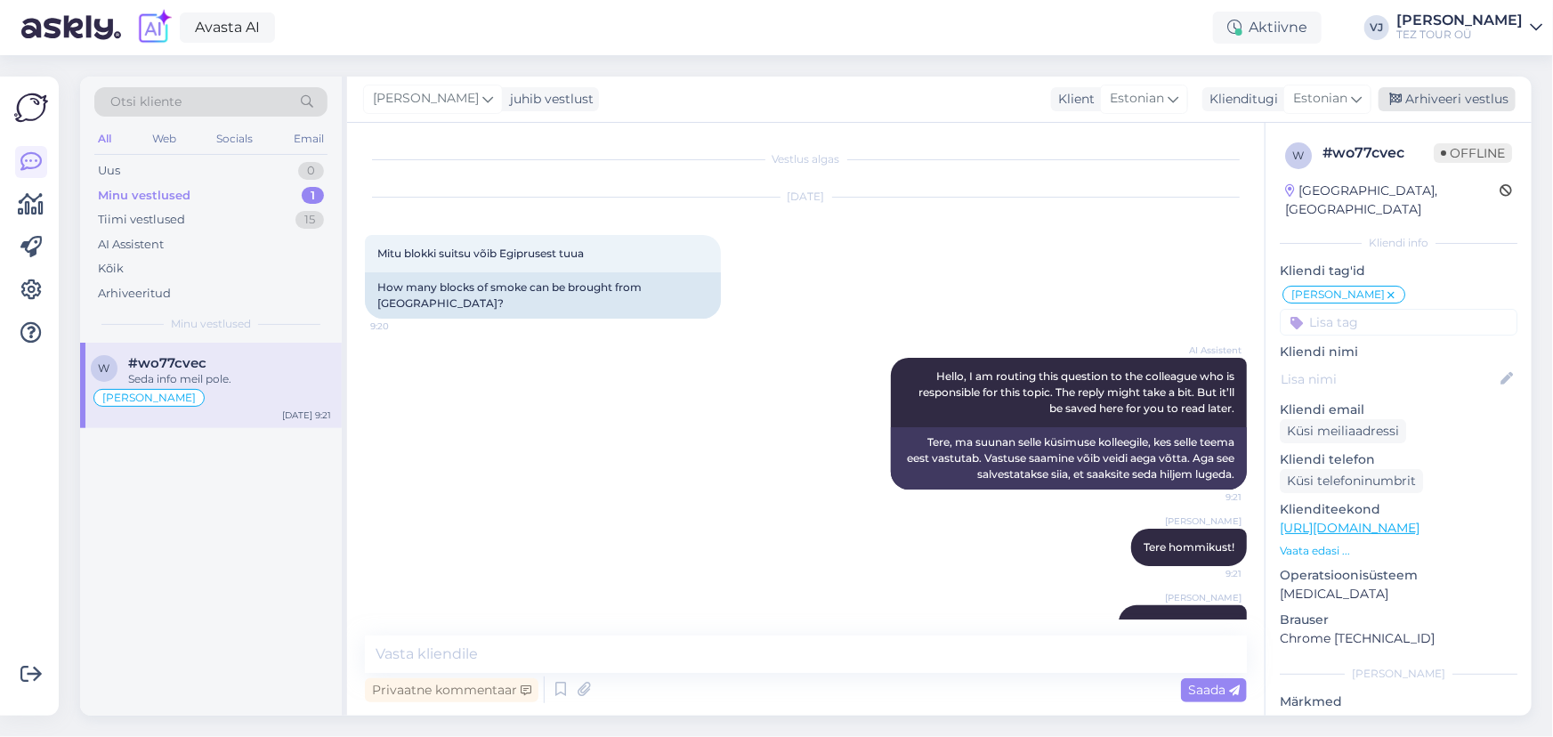
click at [1469, 101] on div "Arhiveeri vestlus" at bounding box center [1447, 99] width 137 height 24
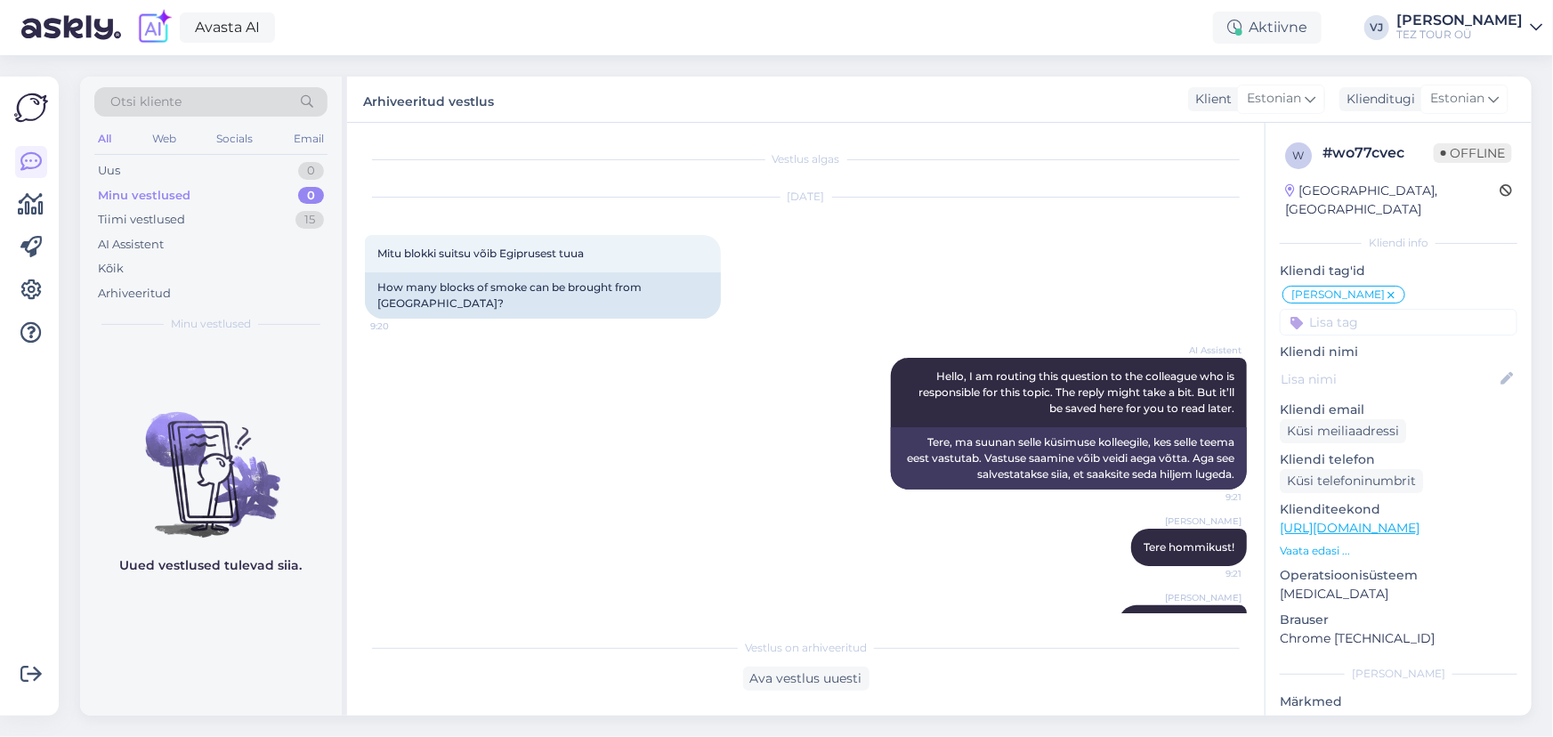
click at [684, 509] on div "Vladimir Jutt Tere hommikust! 9:21" at bounding box center [806, 547] width 882 height 77
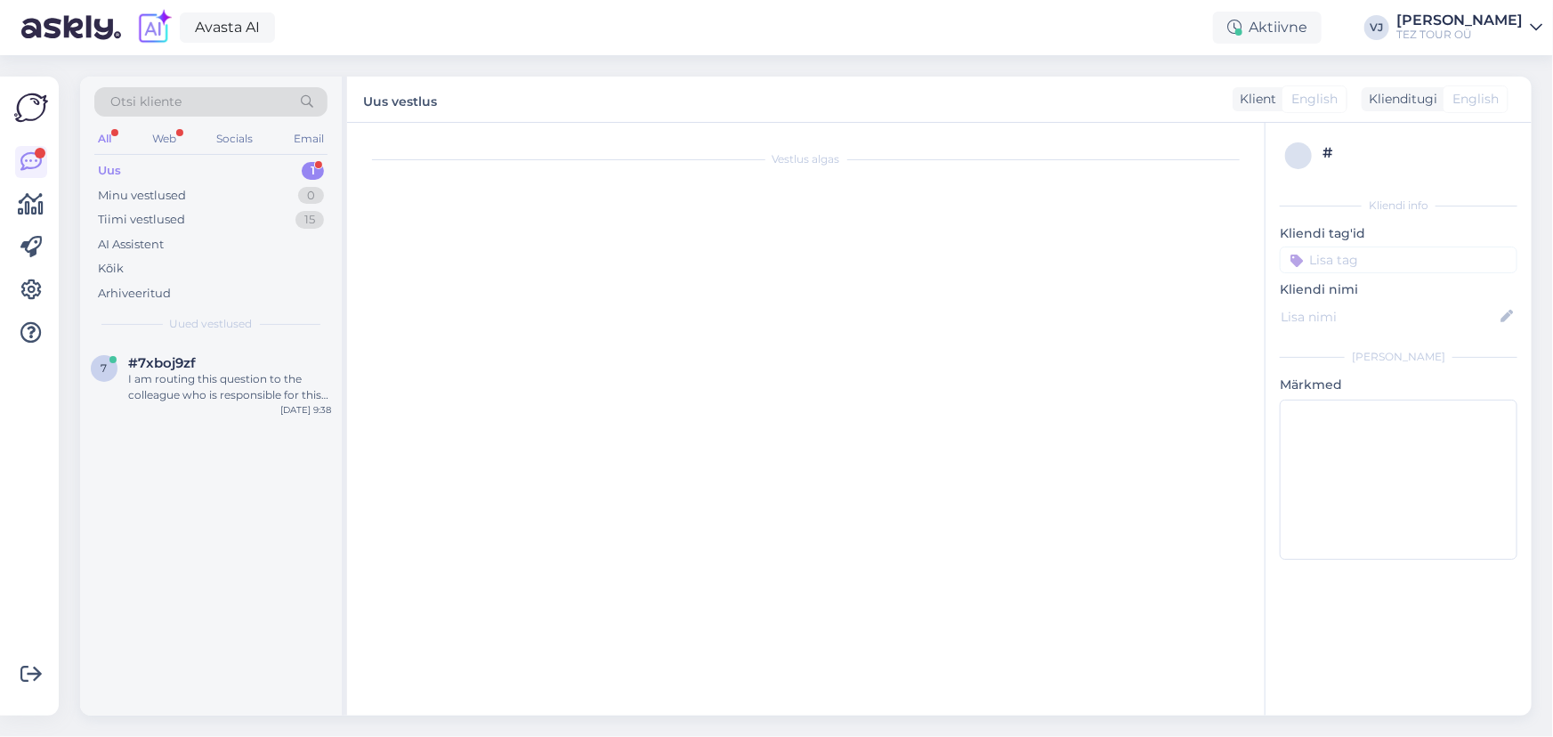
scroll to position [975, 0]
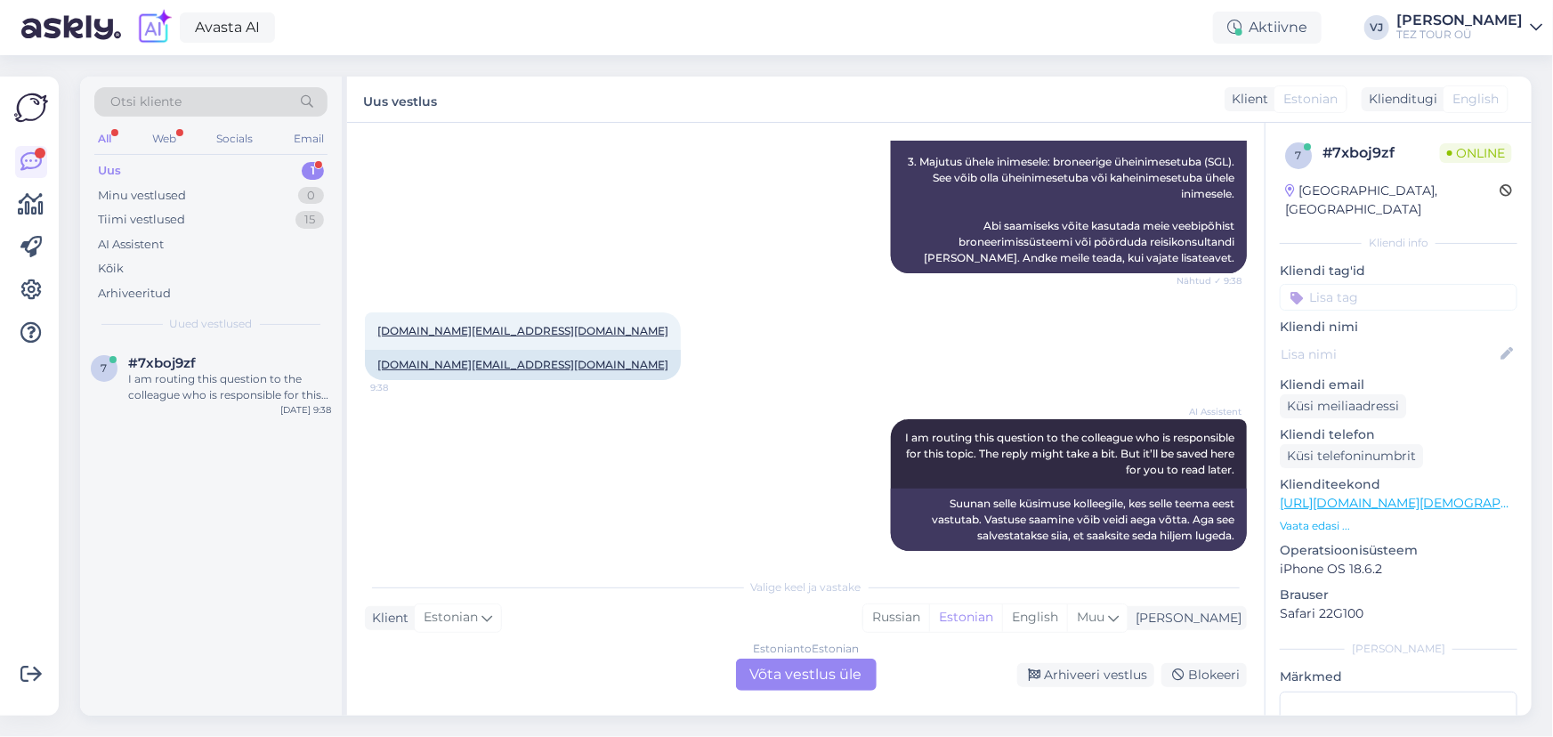
click at [507, 492] on div "AI Assistent I am routing this question to the colleague who is responsible for…" at bounding box center [806, 485] width 882 height 171
click at [849, 668] on div "Estonian to Estonian Võta vestlus üle" at bounding box center [806, 675] width 141 height 32
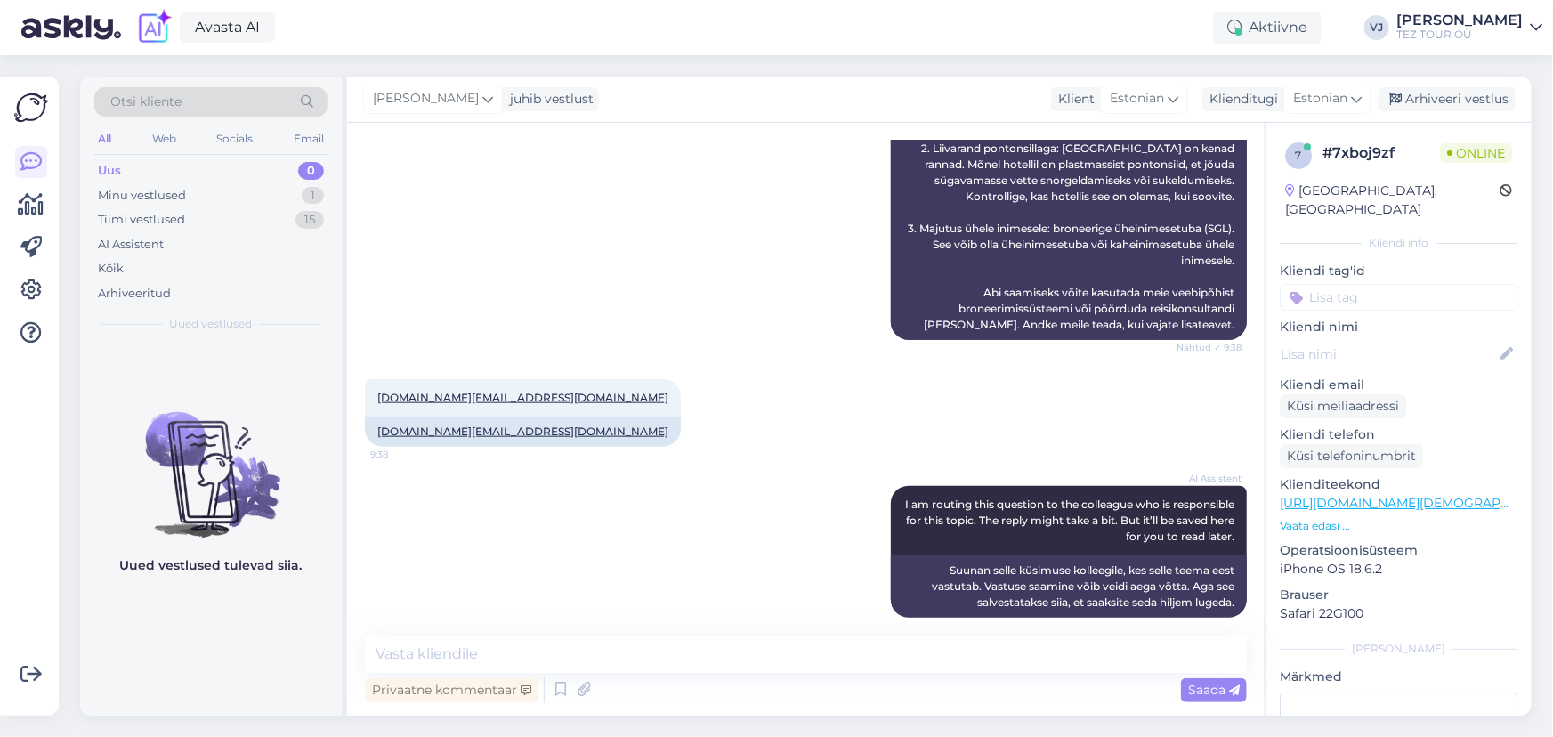
click at [1321, 284] on input at bounding box center [1399, 297] width 238 height 27
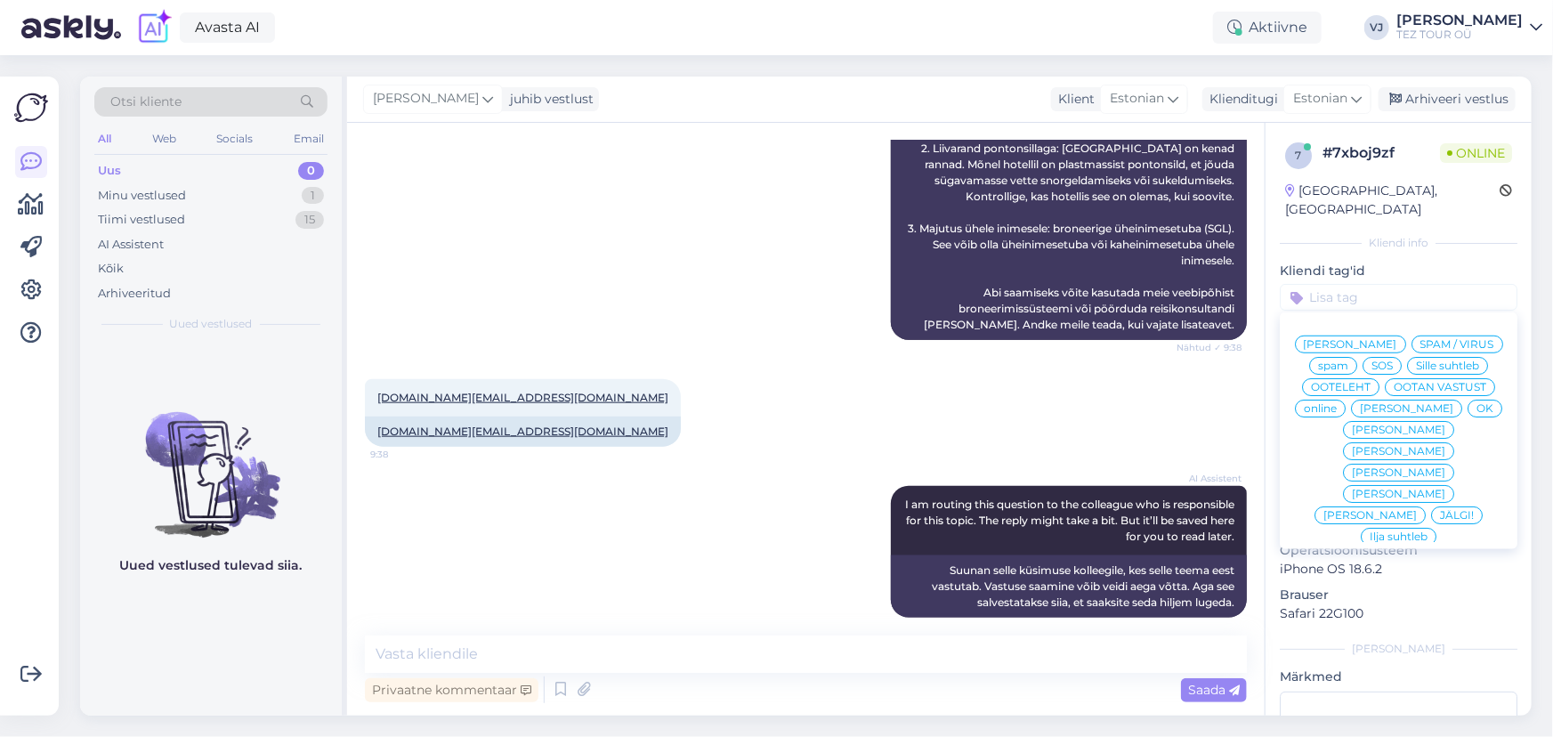
click at [1397, 339] on span "[PERSON_NAME]" at bounding box center [1350, 344] width 93 height 11
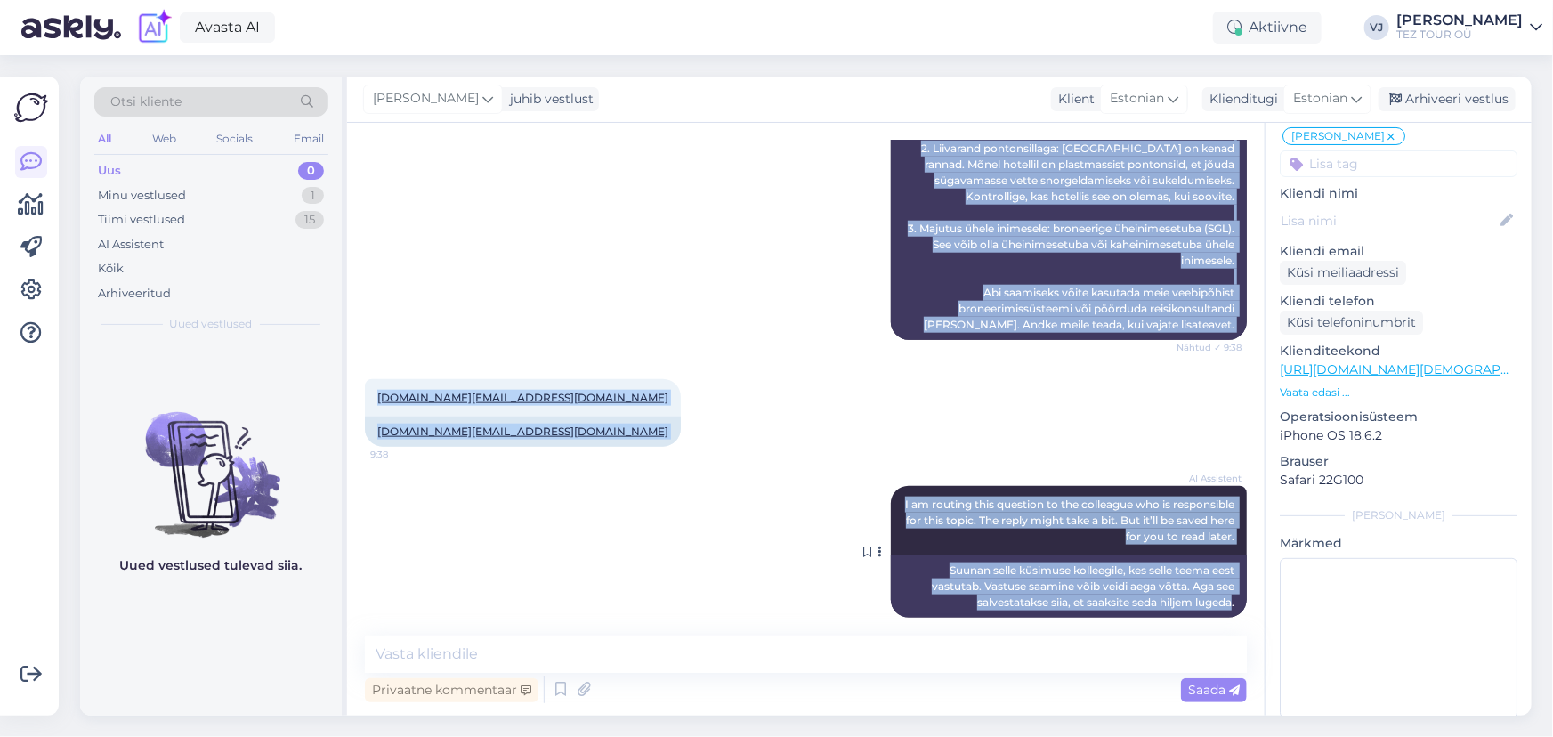
scroll to position [159, 0]
drag, startPoint x: 375, startPoint y: 248, endPoint x: 1227, endPoint y: 595, distance: 920.6
click at [1227, 595] on div "Vestlus algas [DATE] Tere 9:36 Hello AI Assistent Hello, how can we assist you …" at bounding box center [814, 380] width 898 height 479
copy div "Lore 3:66 Ipsum DO Sitametco Adipi, eli sed do eiusmo tem incid? Utlabo ✓ 2:49 …"
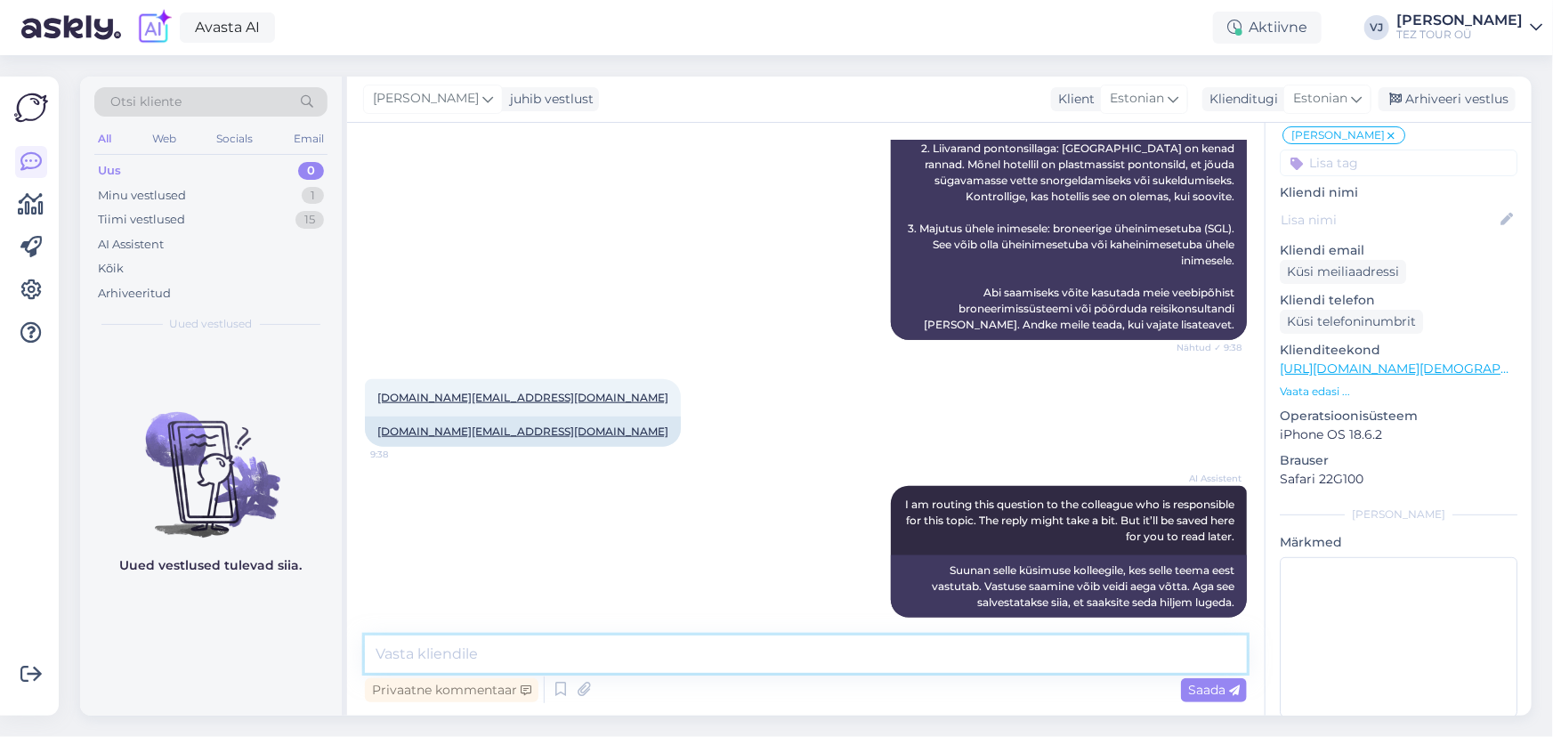
click at [548, 650] on textarea at bounding box center [806, 654] width 882 height 37
type textarea "tere hommikust! Kohe valmistan [PERSON_NAME] teile pakkumised emaili."
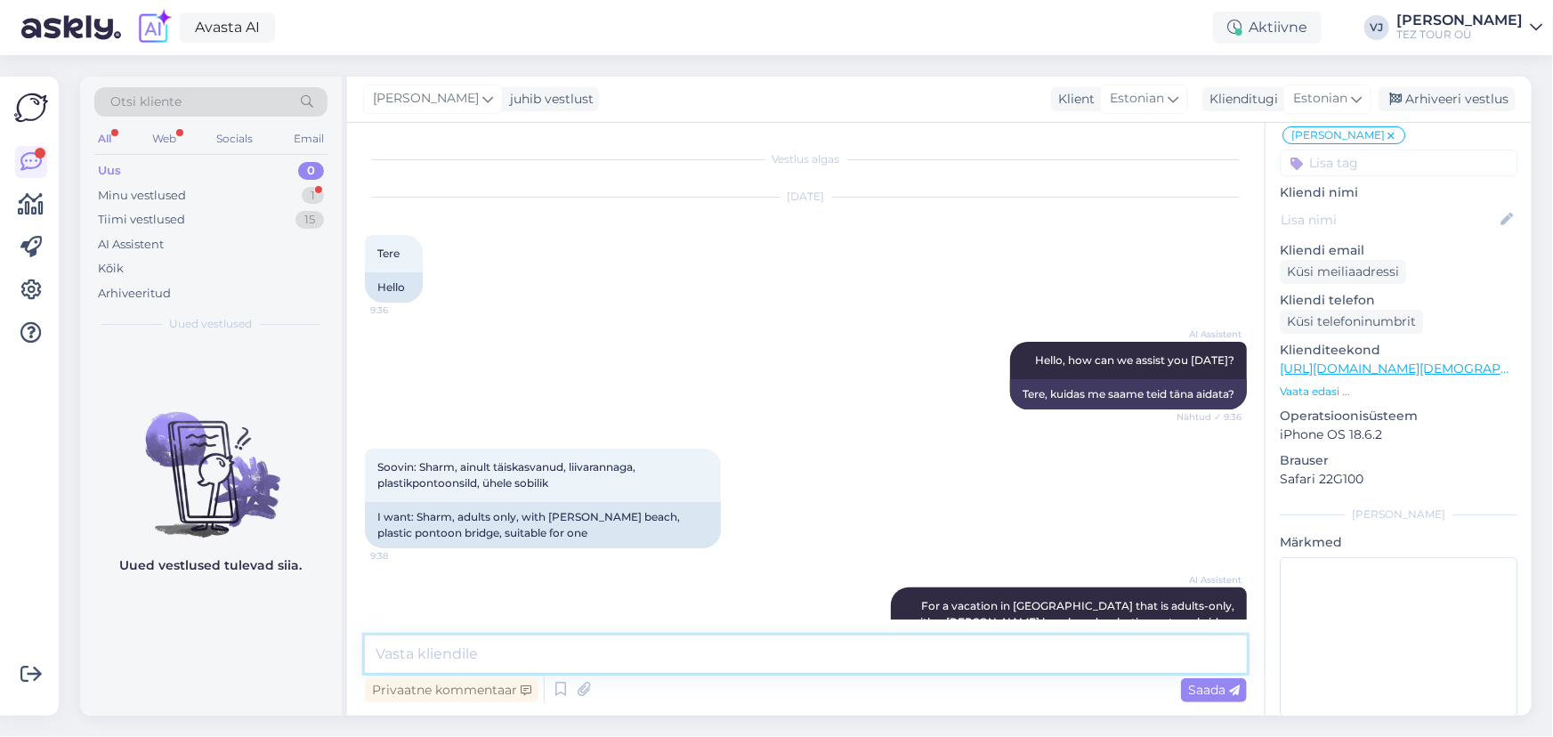
scroll to position [1077, 0]
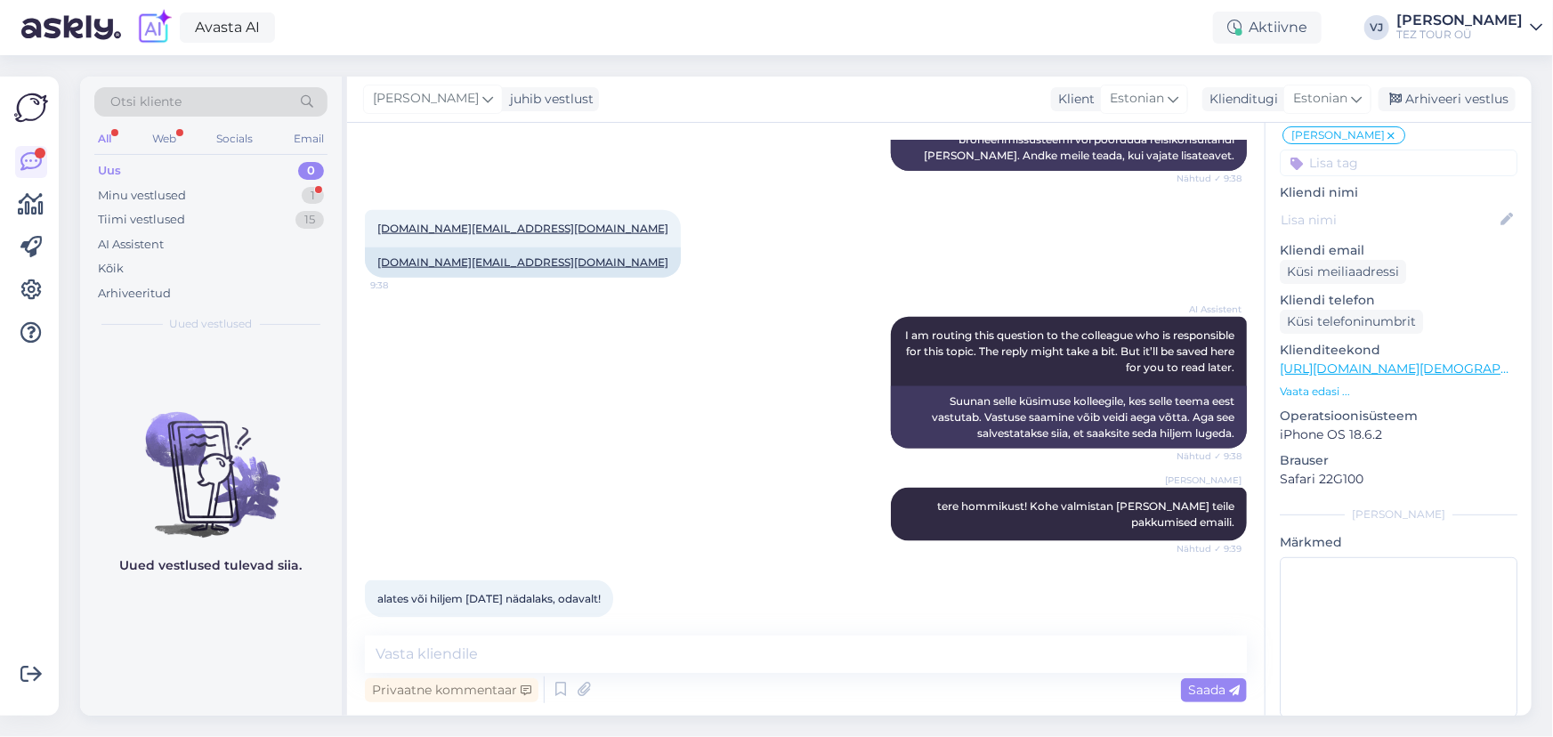
click at [628, 529] on div "[PERSON_NAME] tere hommikust! Kohe valmistan [PERSON_NAME] teile pakkumised ema…" at bounding box center [806, 514] width 882 height 93
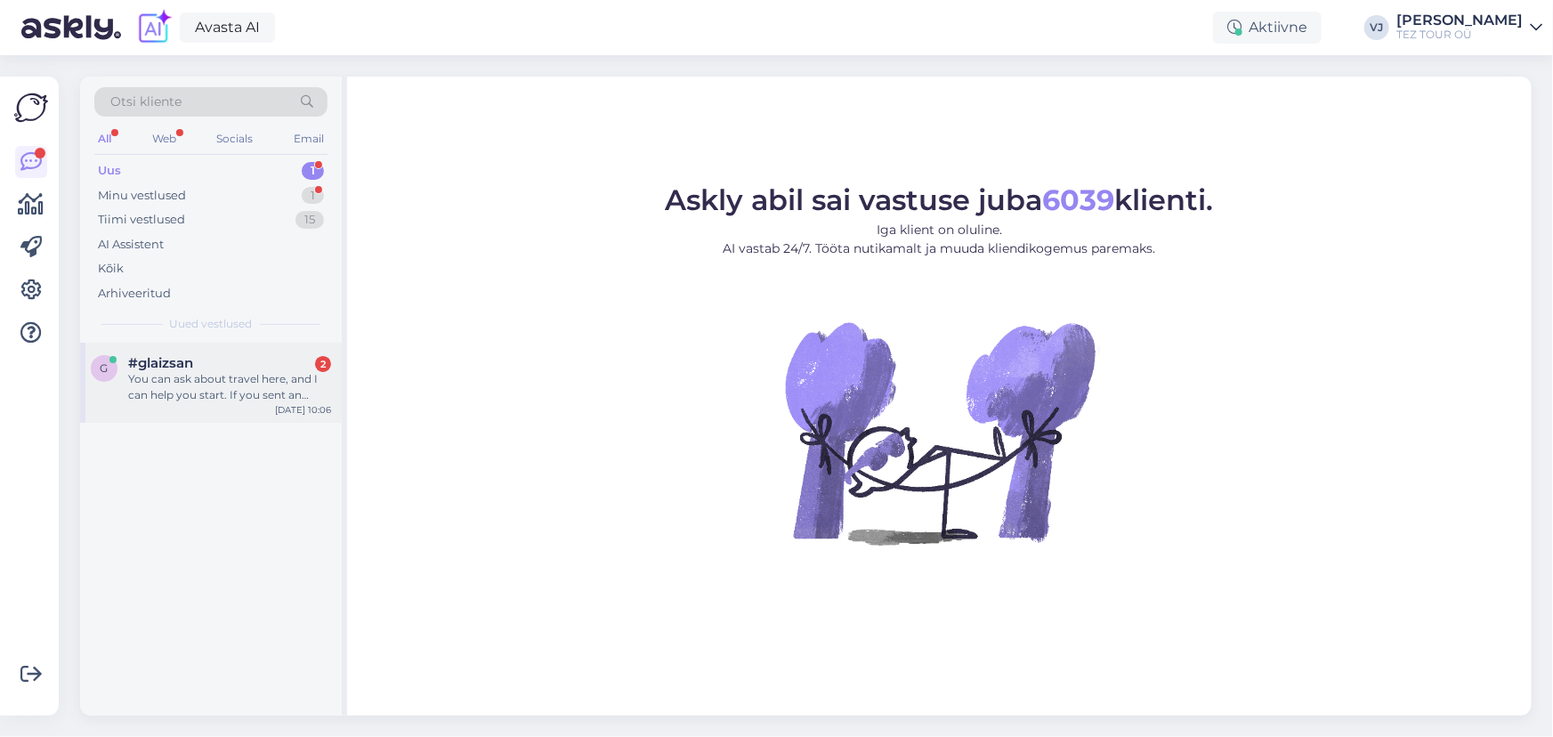
click at [204, 407] on div "g #glaizsan 2 You can ask about travel here, and I can help you start. If you s…" at bounding box center [211, 383] width 262 height 80
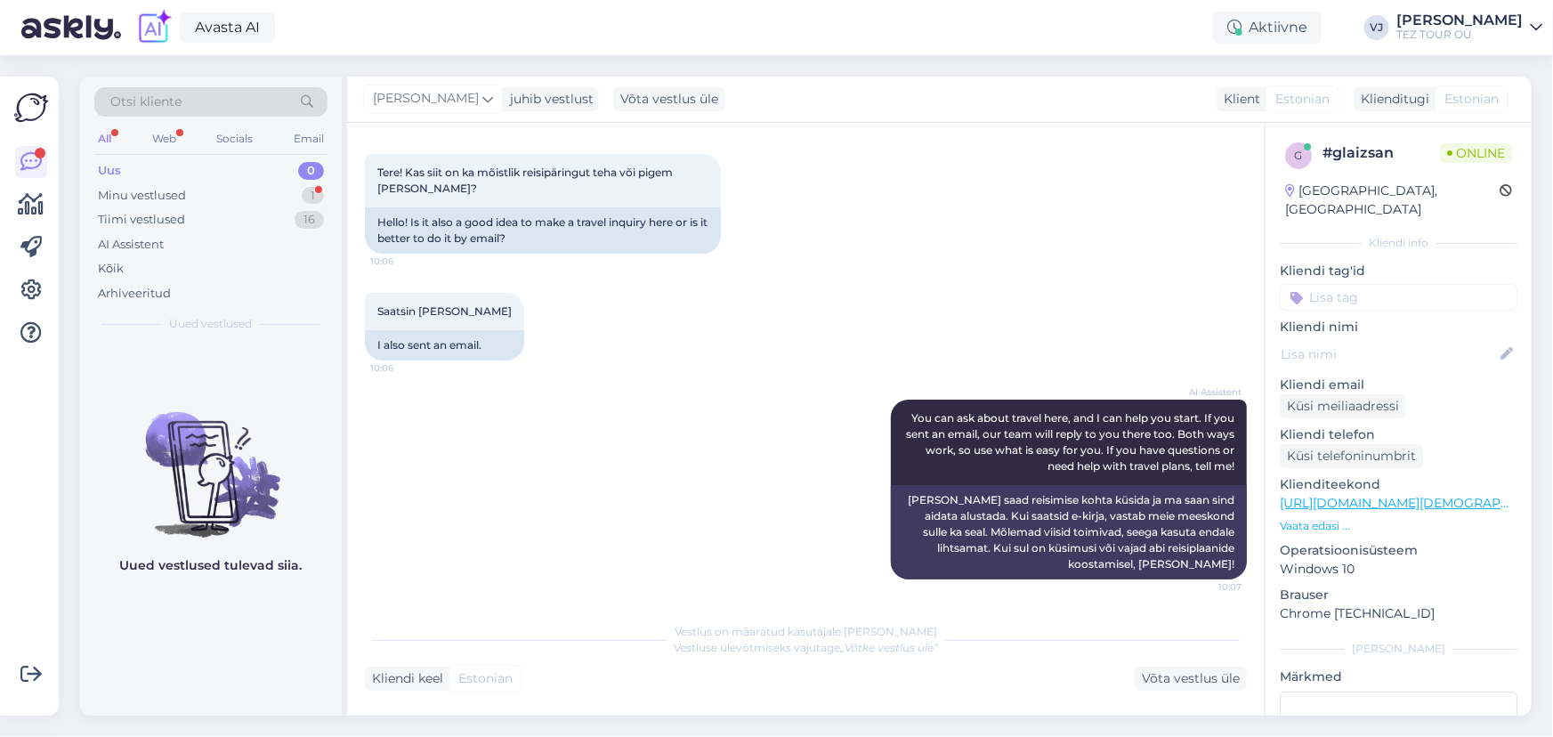
scroll to position [174, 0]
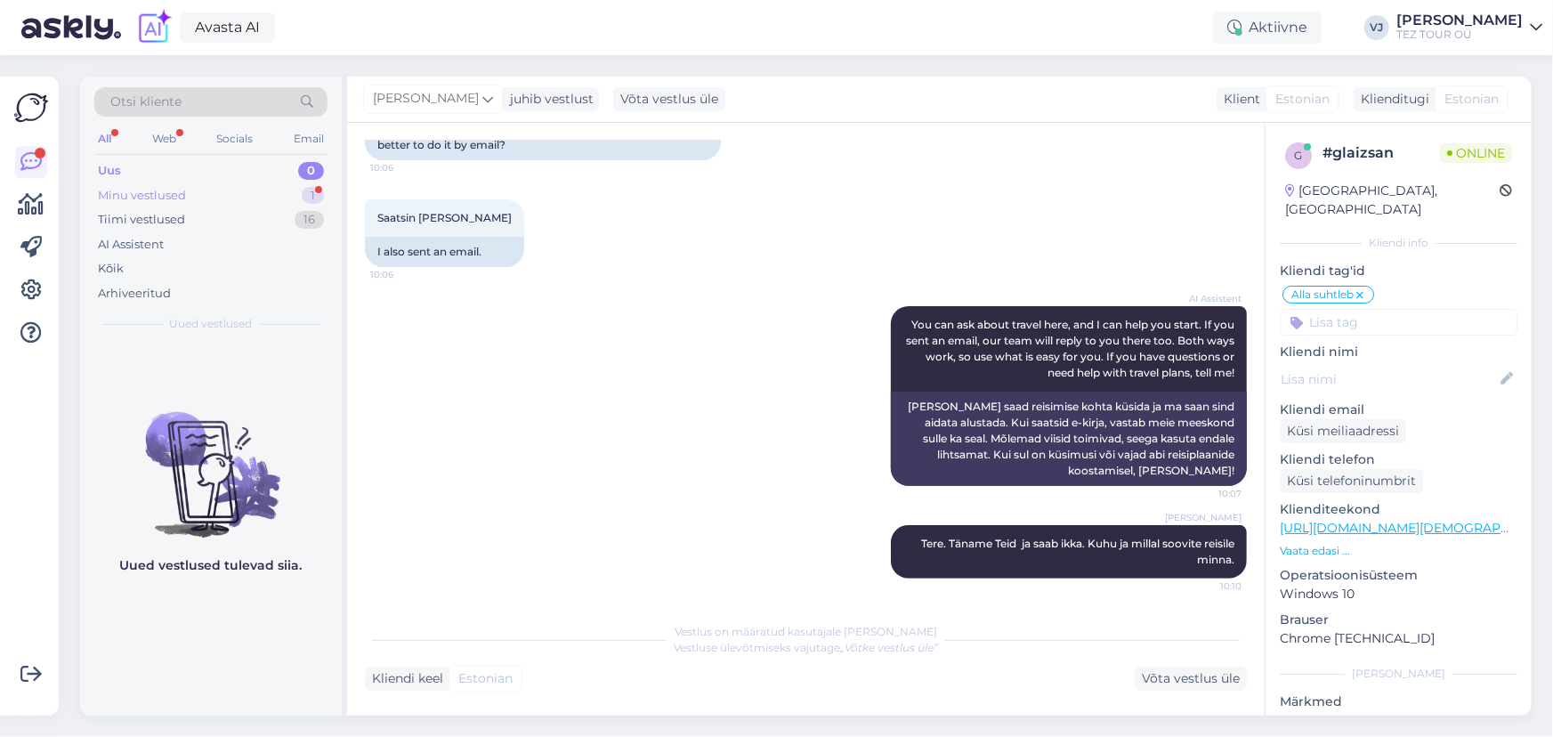
click at [280, 196] on div "Minu vestlused 1" at bounding box center [210, 195] width 233 height 25
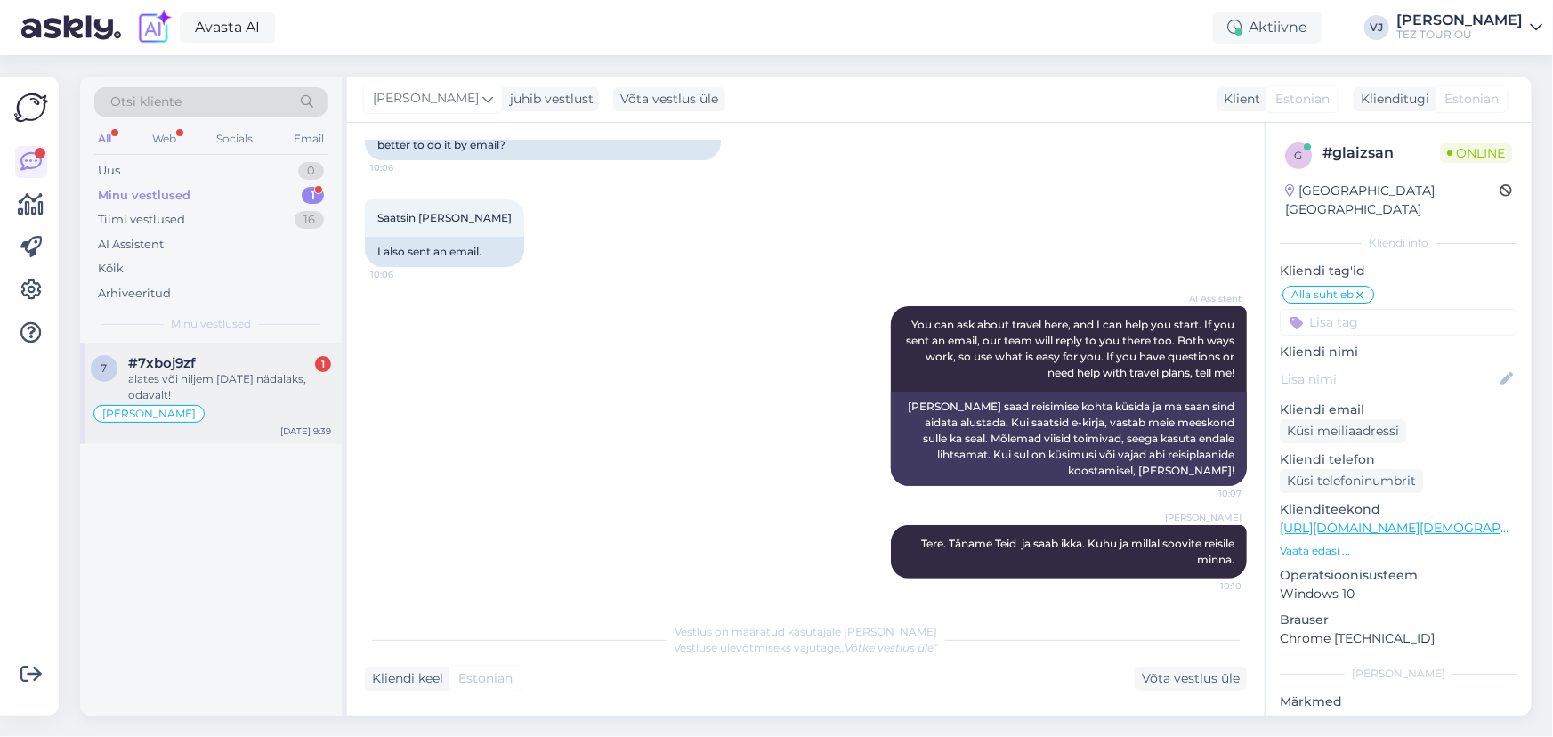
drag, startPoint x: 283, startPoint y: 385, endPoint x: 291, endPoint y: 377, distance: 10.7
click at [283, 384] on div "alates või hiljem [DATE] nädalaks, odavalt!" at bounding box center [229, 387] width 203 height 32
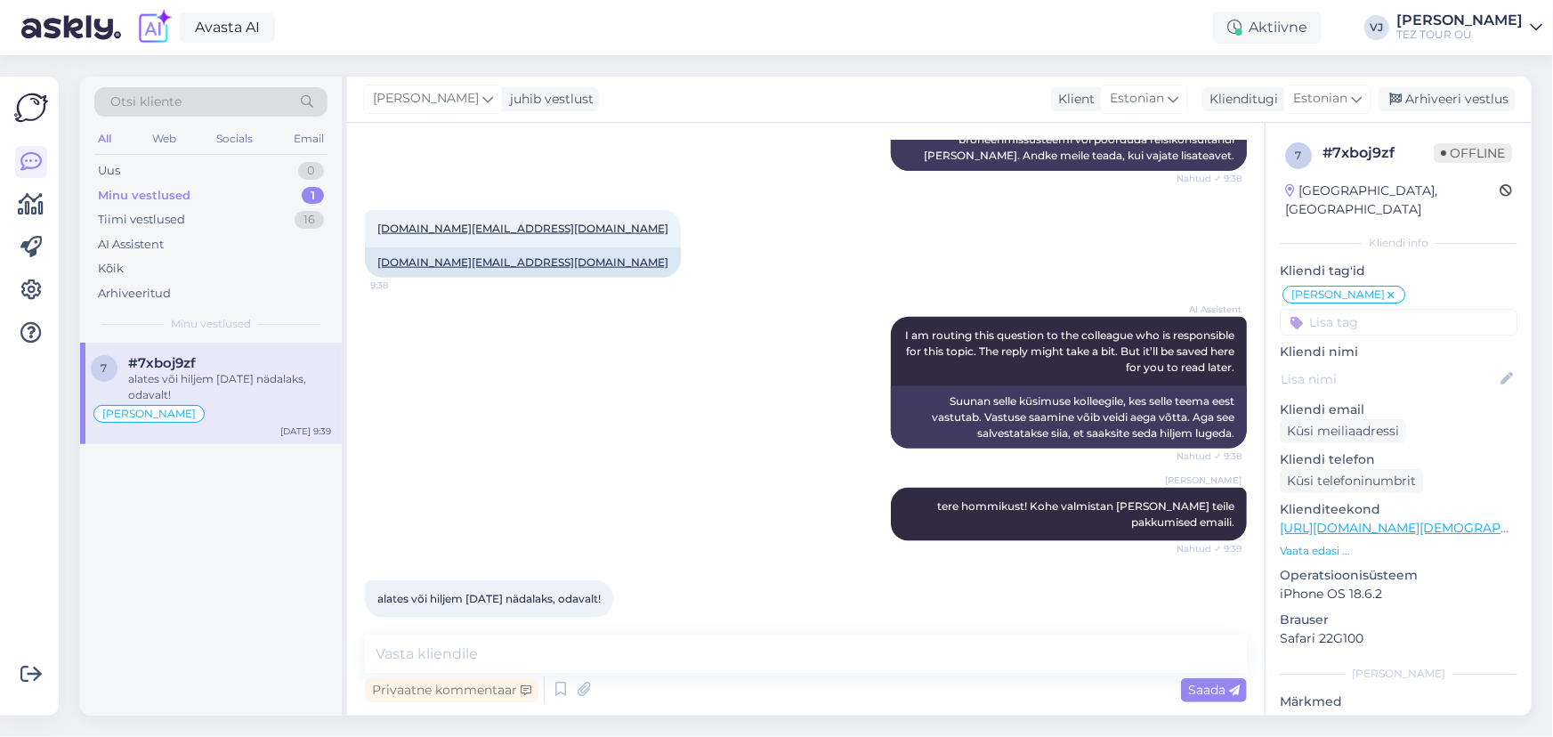
click at [682, 314] on div "AI Assistent I am routing this question to the colleague who is responsible for…" at bounding box center [806, 382] width 882 height 171
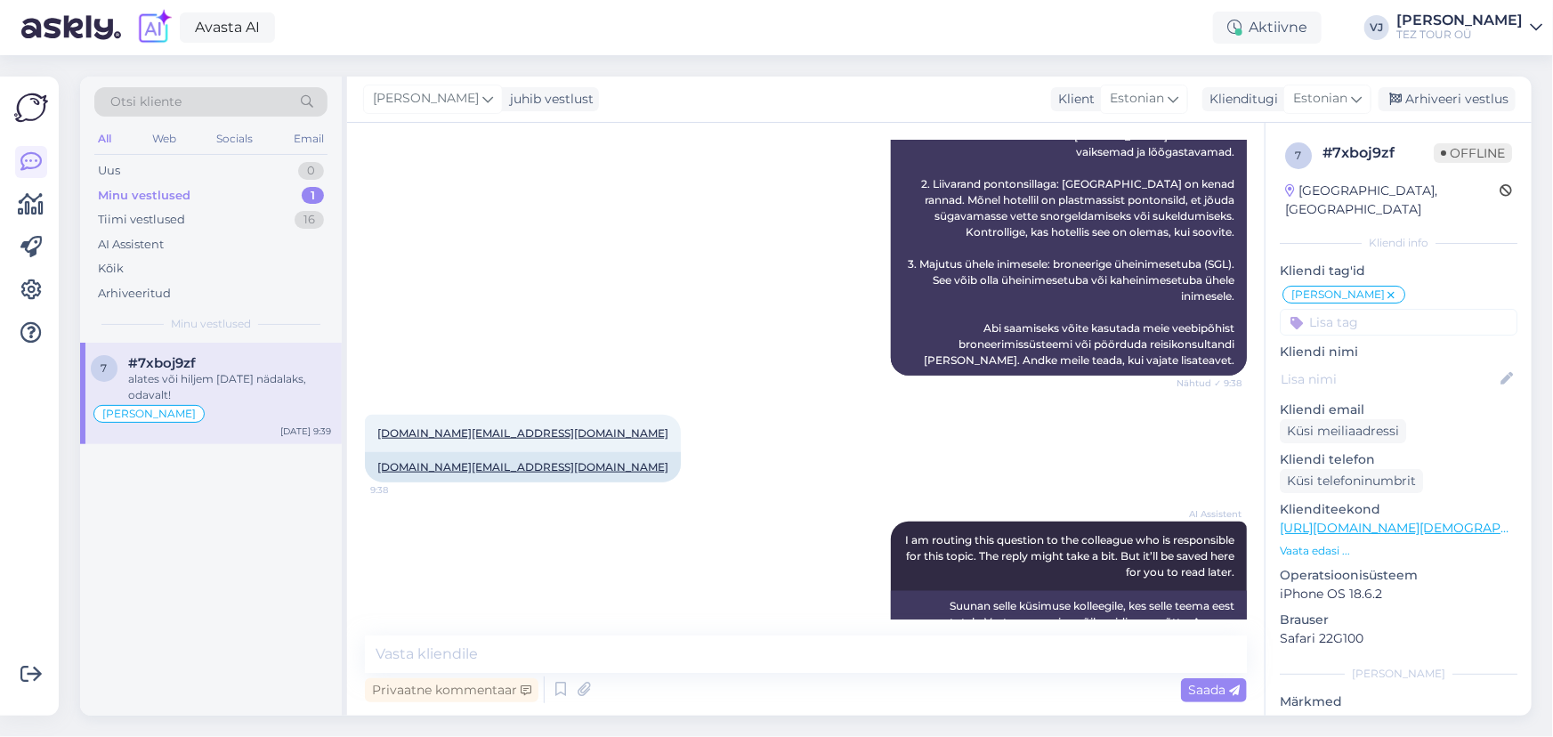
scroll to position [871, 0]
click at [581, 322] on div "AI Assistent For a vacation in Sharm El Sheikh that is adults-only, with a sand…" at bounding box center [806, 46] width 882 height 700
click at [222, 211] on div "Tiimi vestlused 17" at bounding box center [210, 219] width 233 height 25
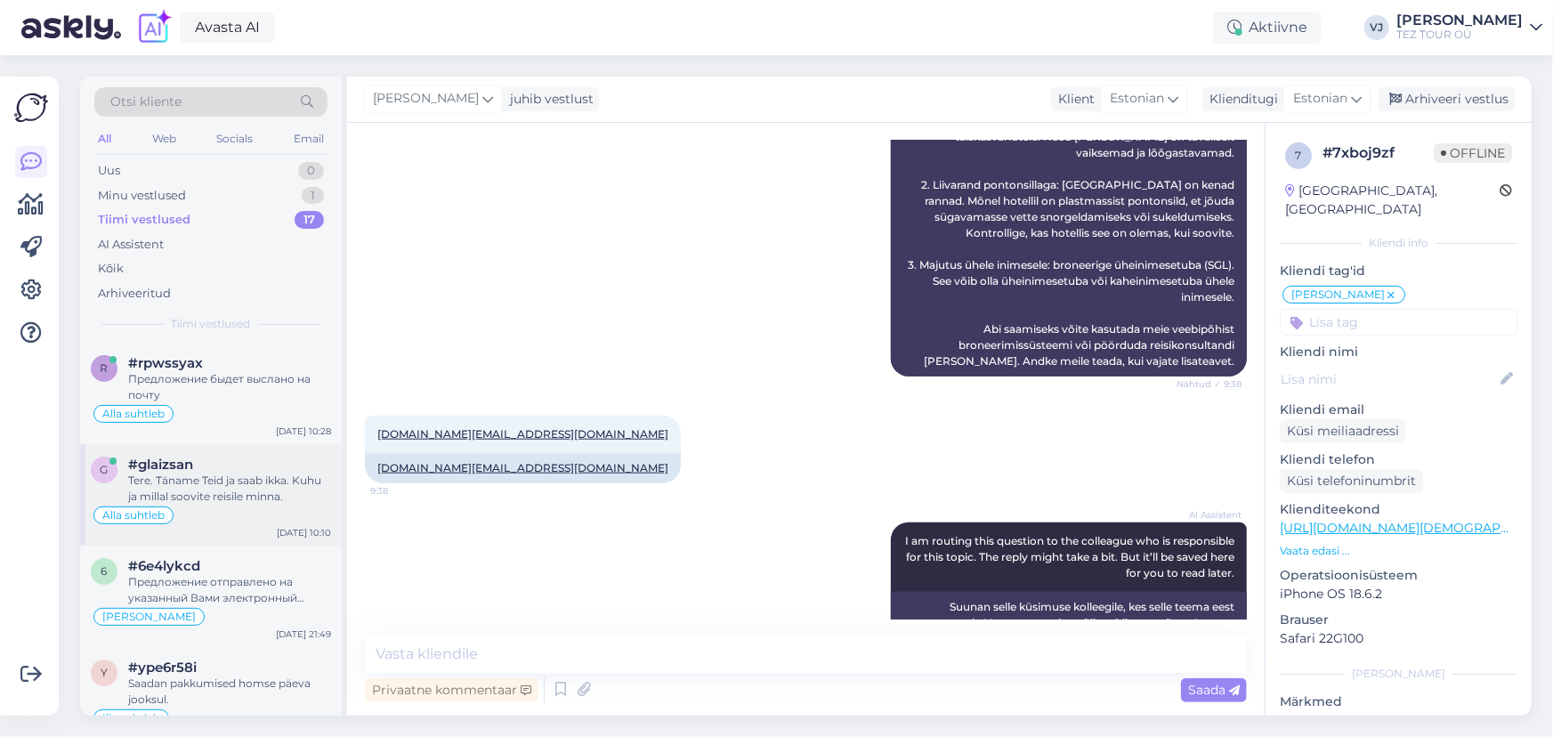
click at [249, 507] on div "Alla suhtleb" at bounding box center [211, 515] width 240 height 21
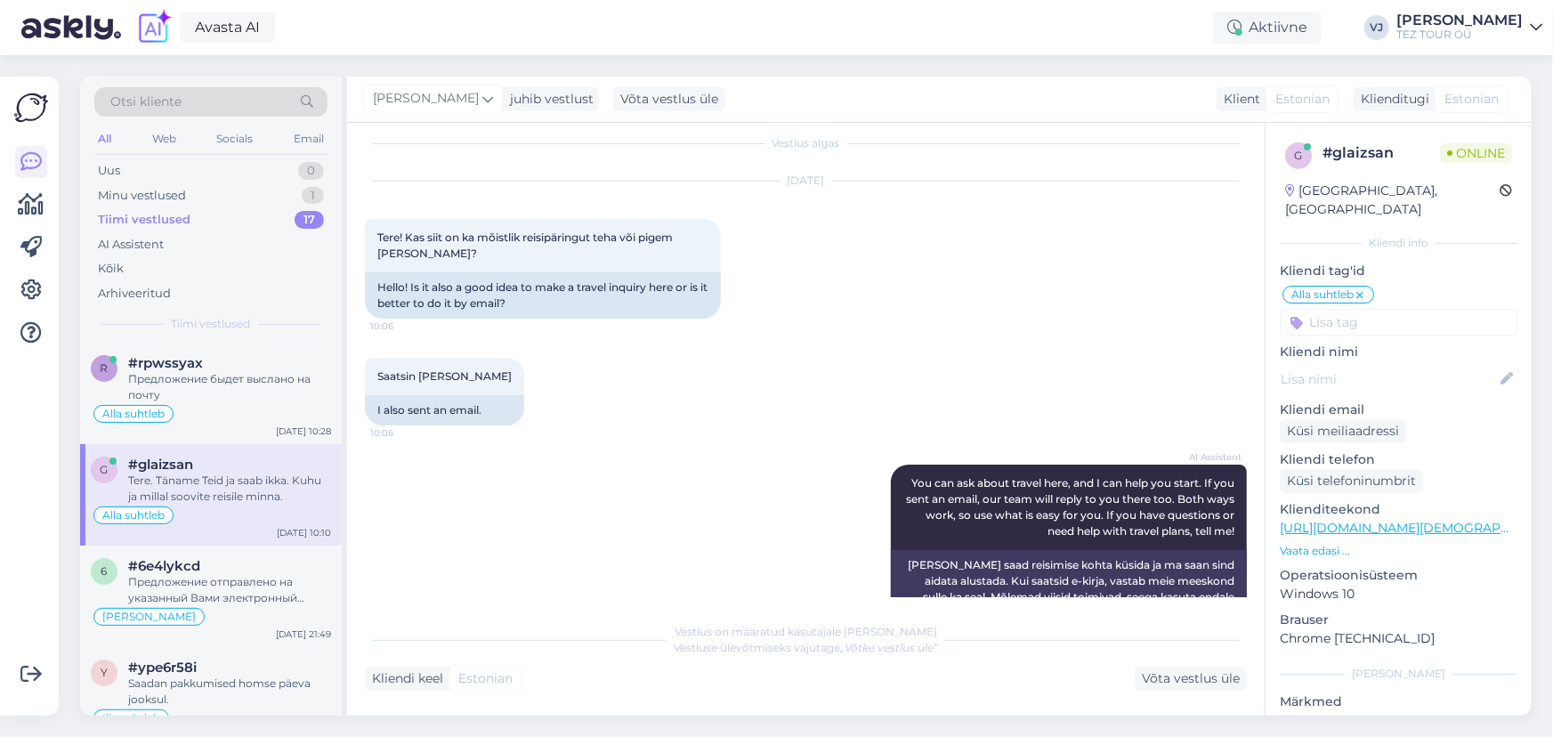
scroll to position [0, 0]
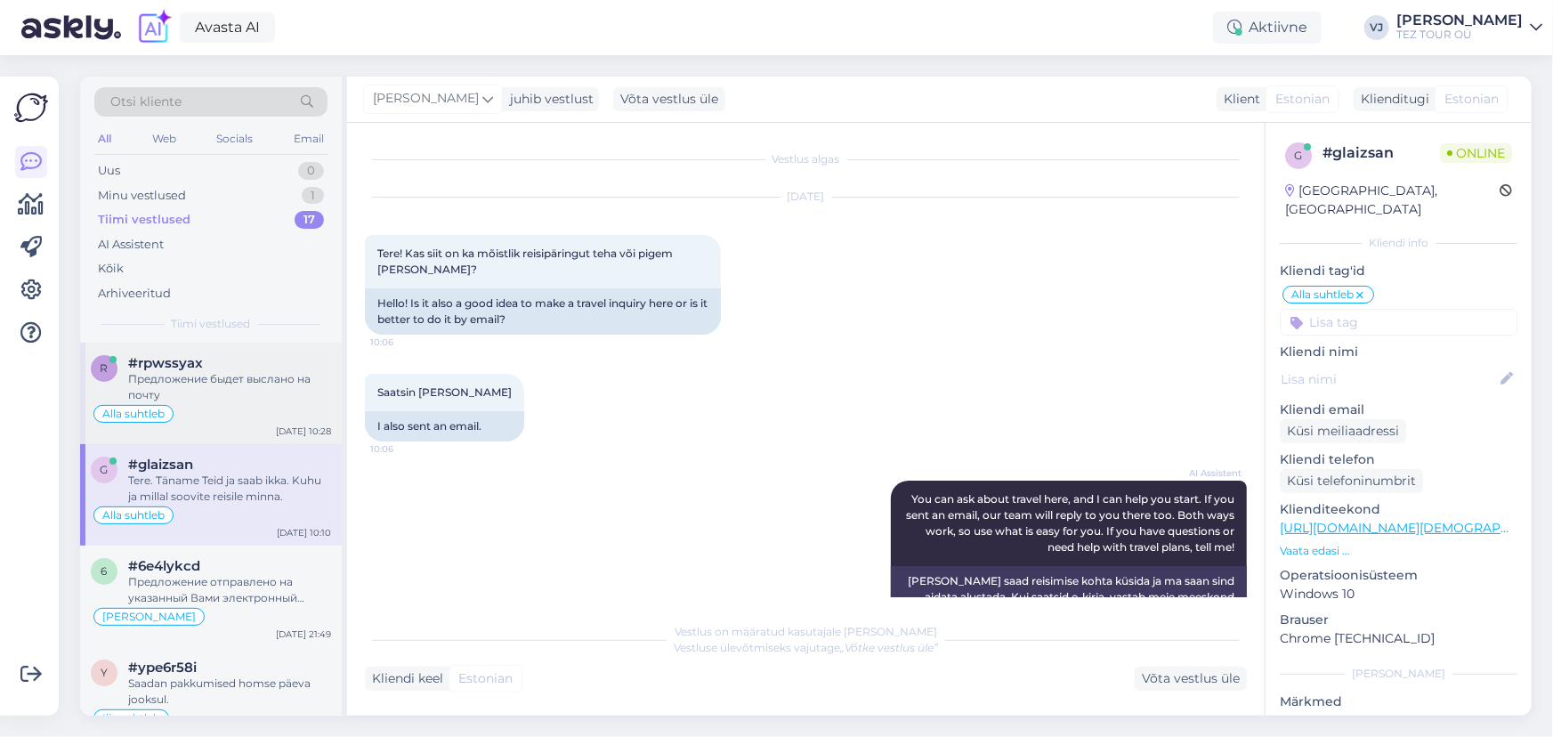
click at [225, 396] on div "Предложение быдет выслано на почту" at bounding box center [229, 387] width 203 height 32
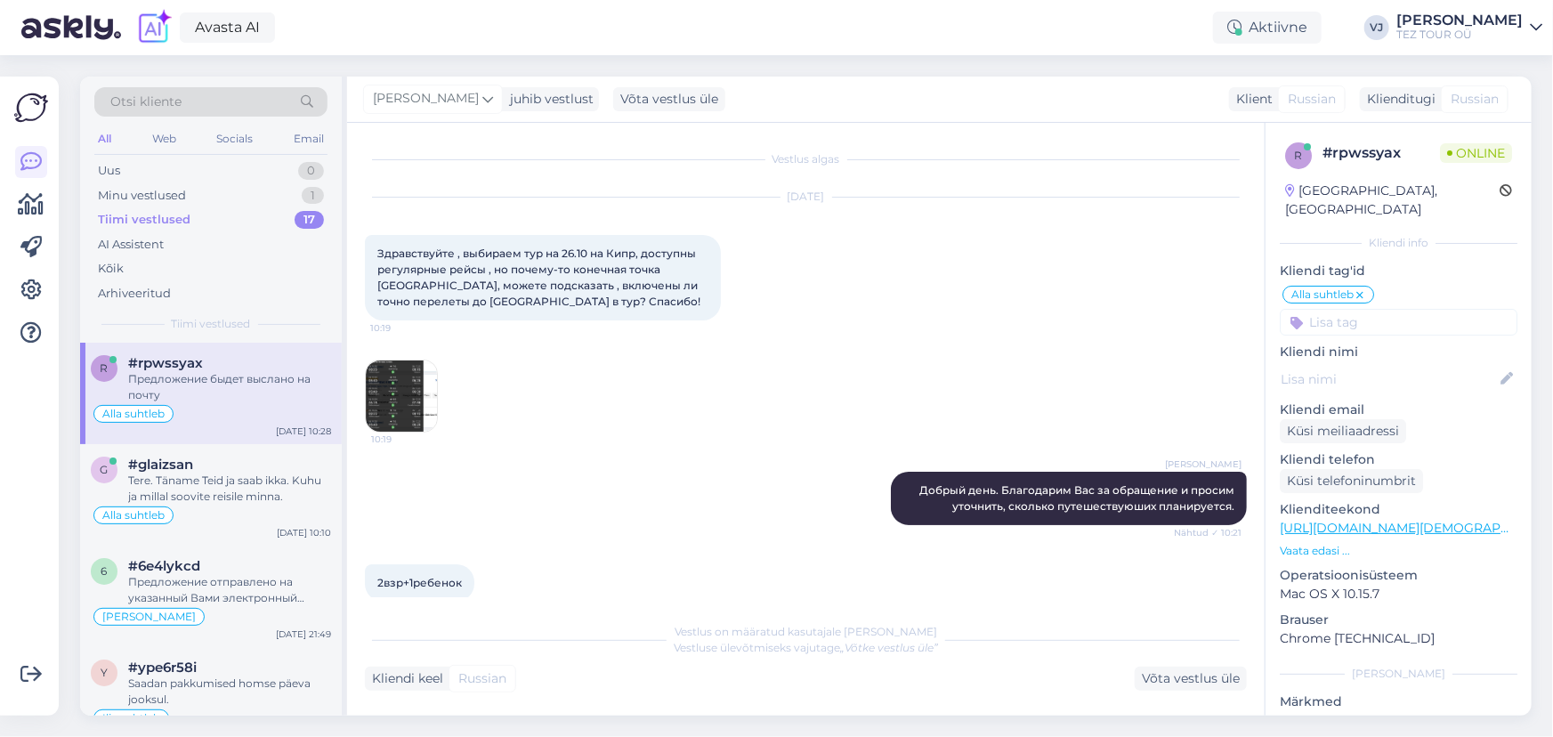
click at [221, 226] on div "Tiimi vestlused 17" at bounding box center [210, 219] width 233 height 25
click at [277, 365] on div "#rpwssyax" at bounding box center [229, 363] width 203 height 16
click at [190, 192] on div "Minu vestlused 1" at bounding box center [210, 195] width 233 height 25
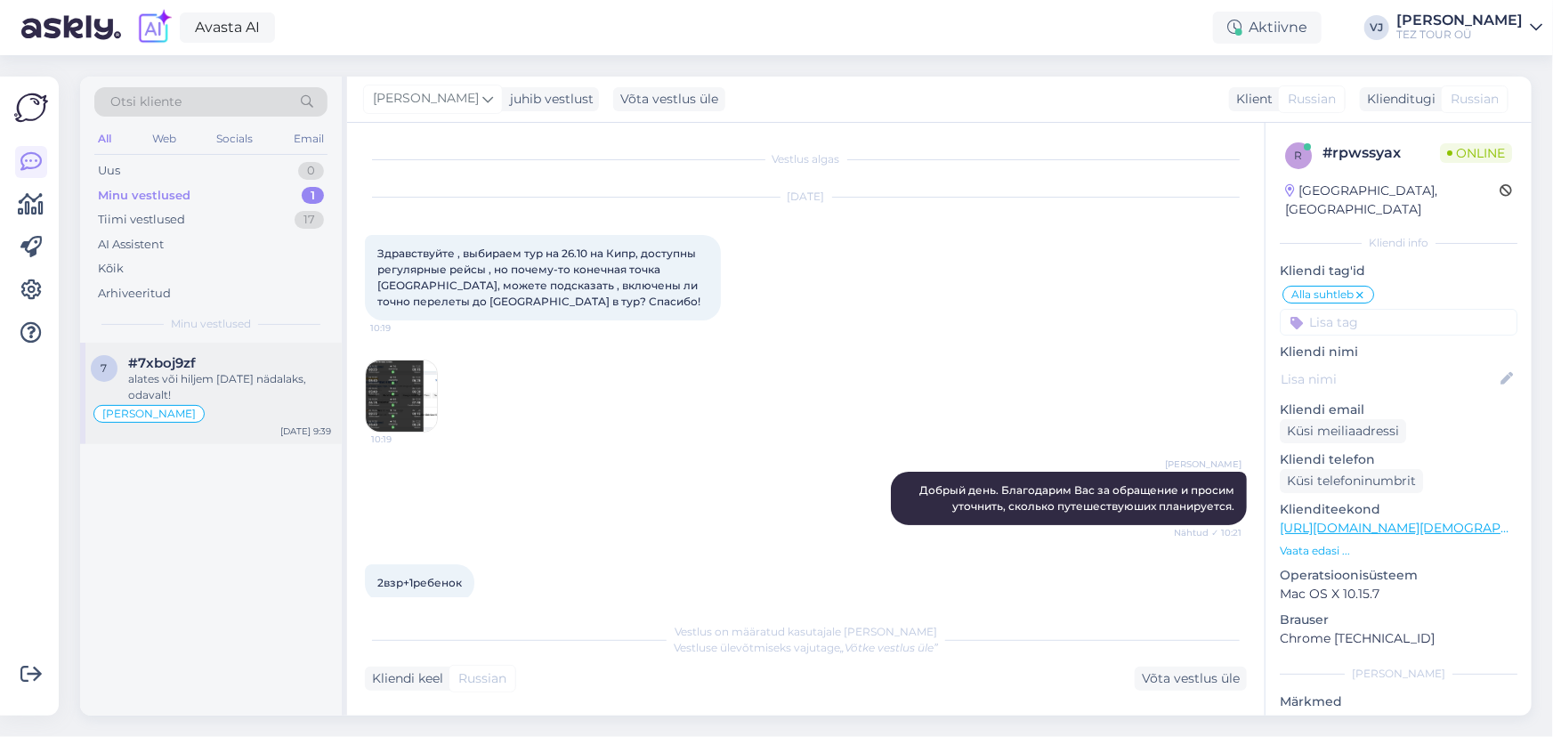
click at [203, 384] on div "alates või hiljem [DATE] nädalaks, odavalt!" at bounding box center [229, 387] width 203 height 32
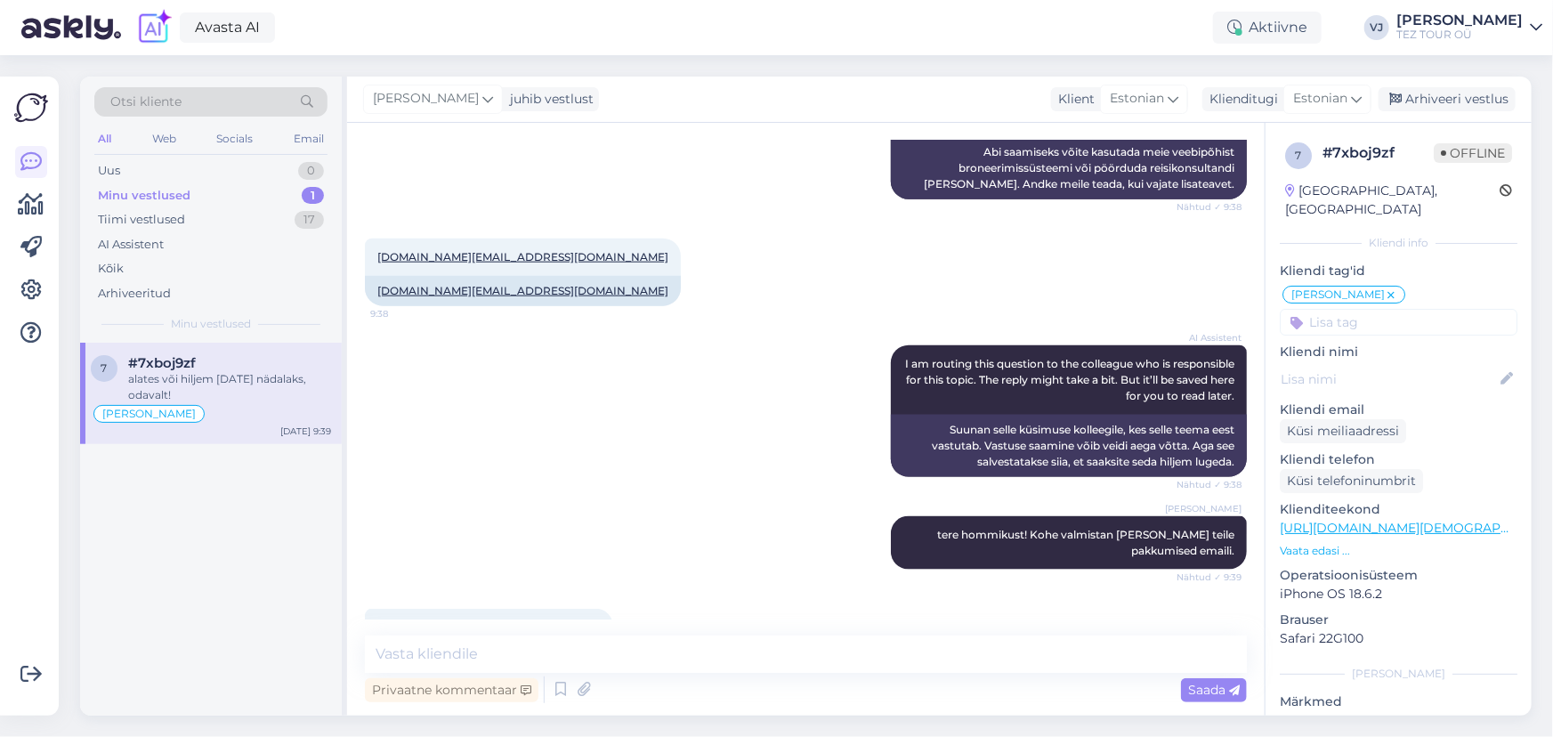
scroll to position [1077, 0]
